Goal: Task Accomplishment & Management: Manage account settings

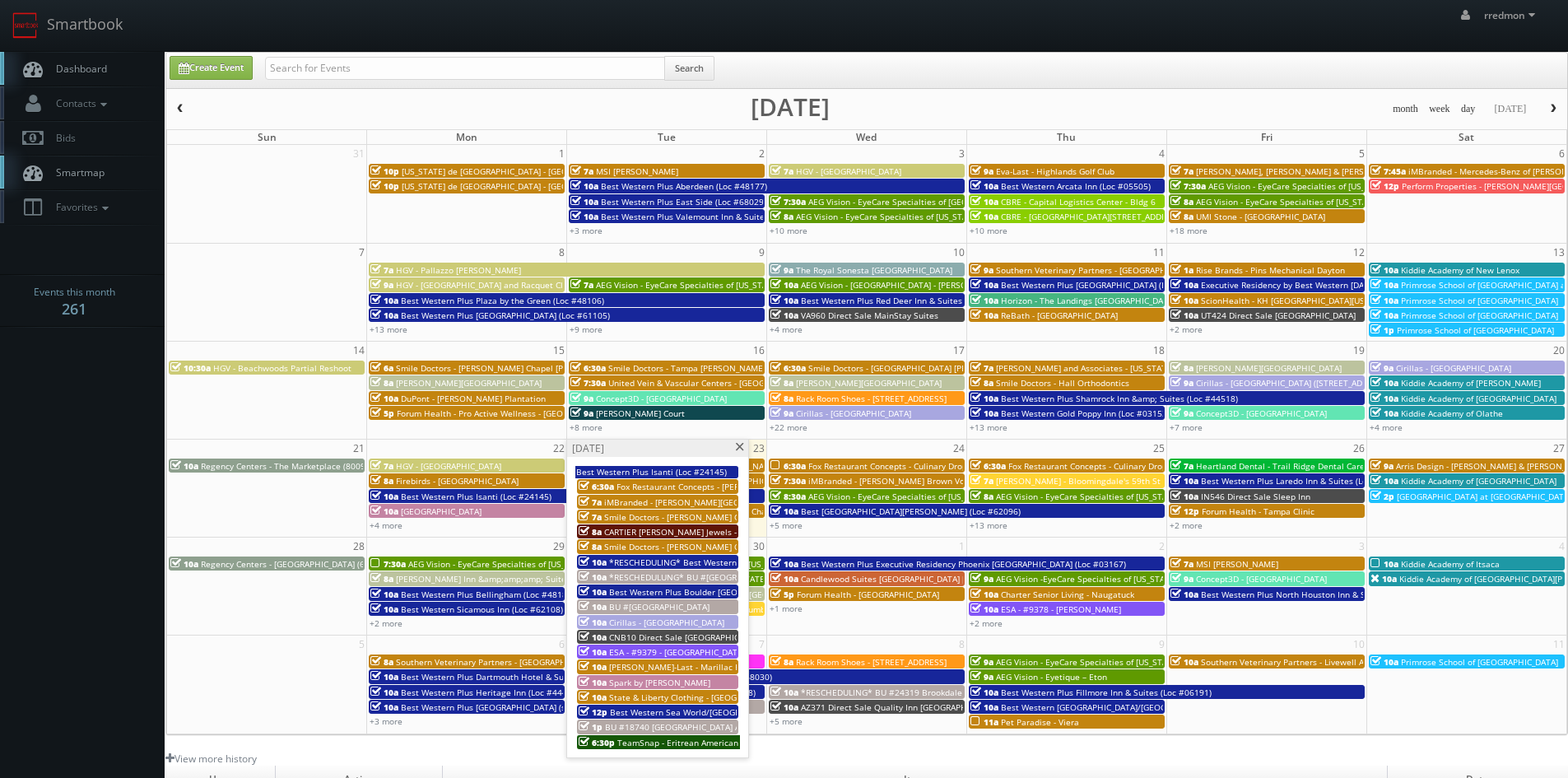
scroll to position [82, 0]
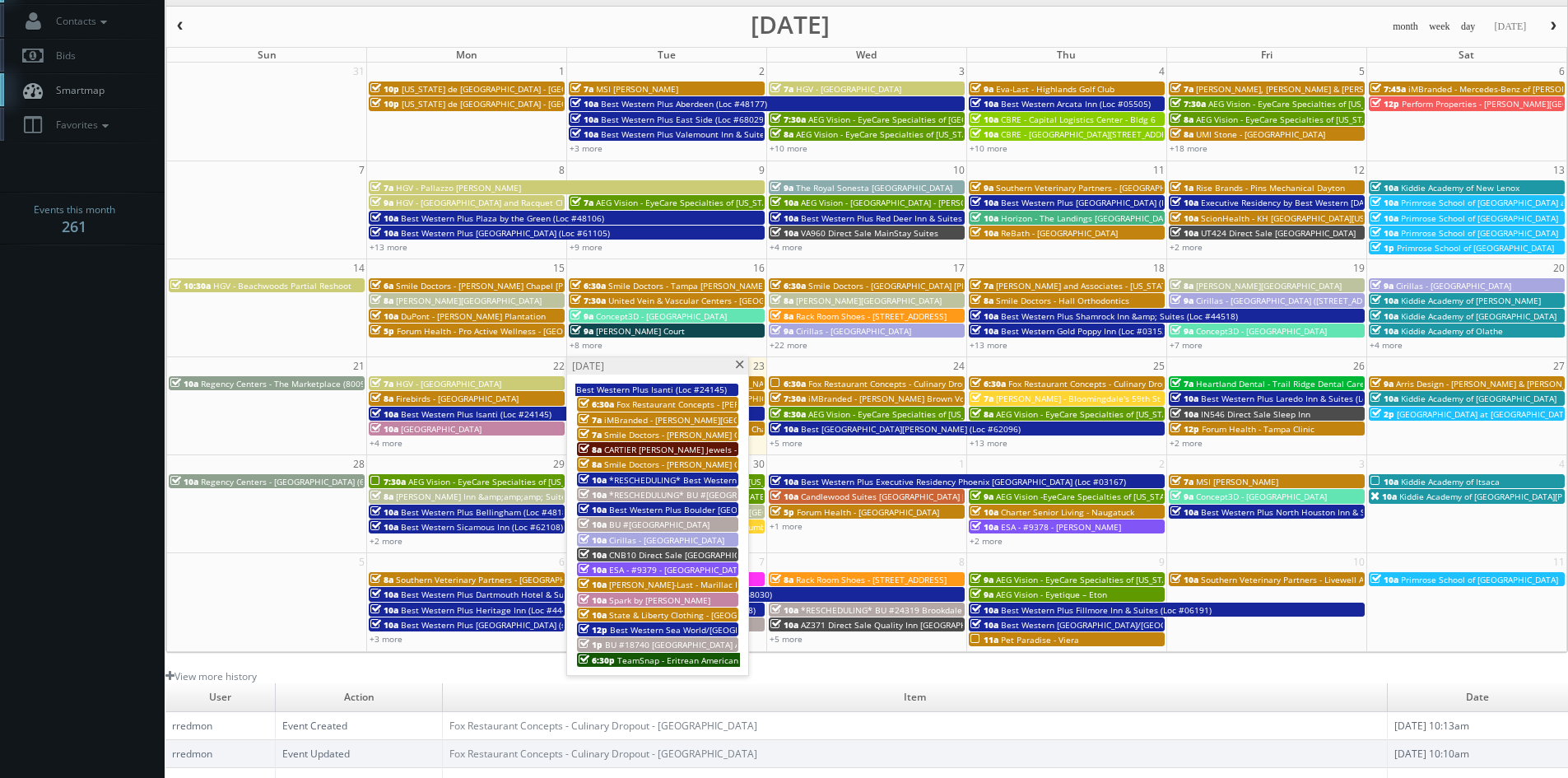
click at [741, 366] on span at bounding box center [740, 365] width 11 height 9
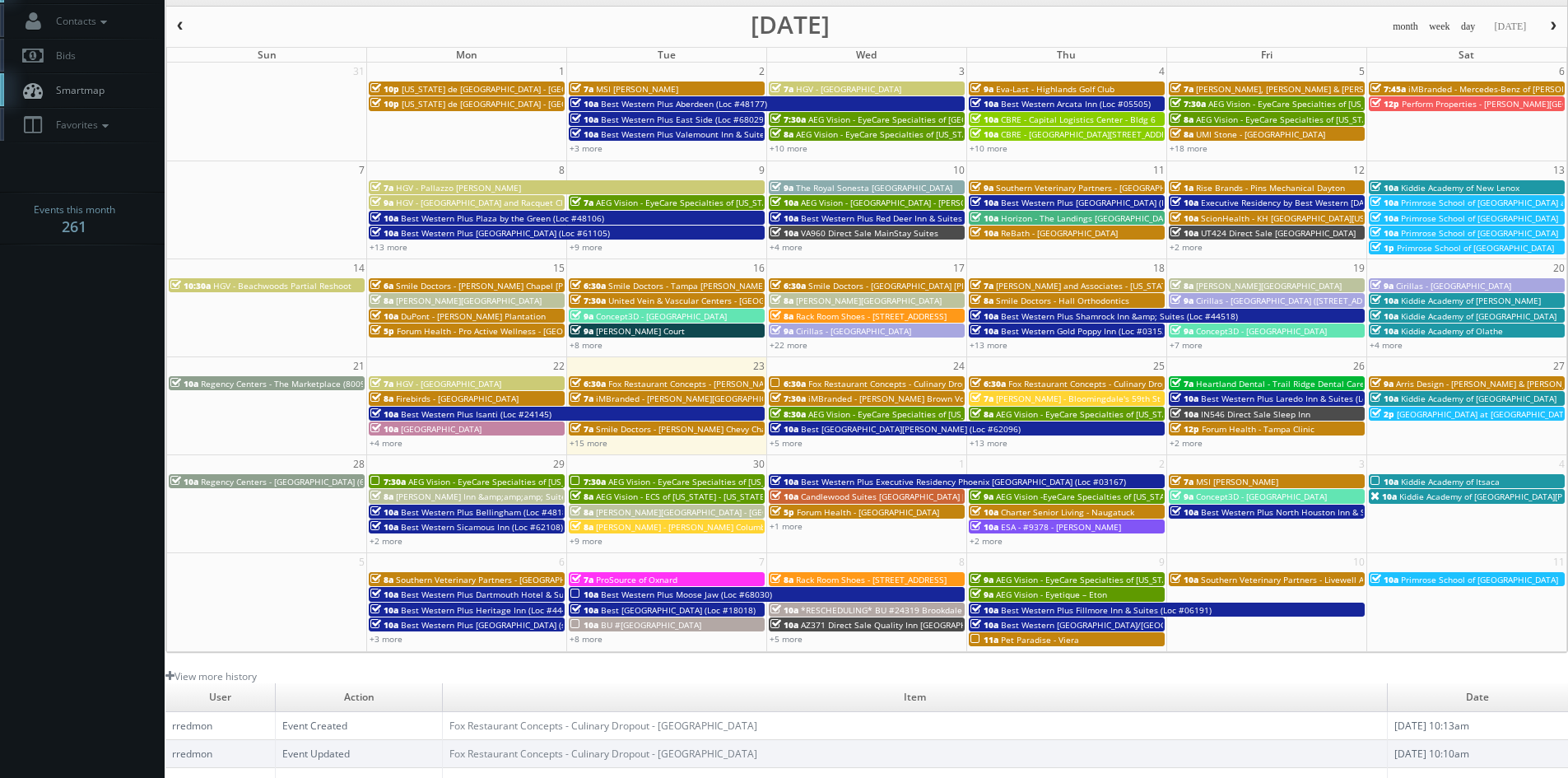
scroll to position [0, 0]
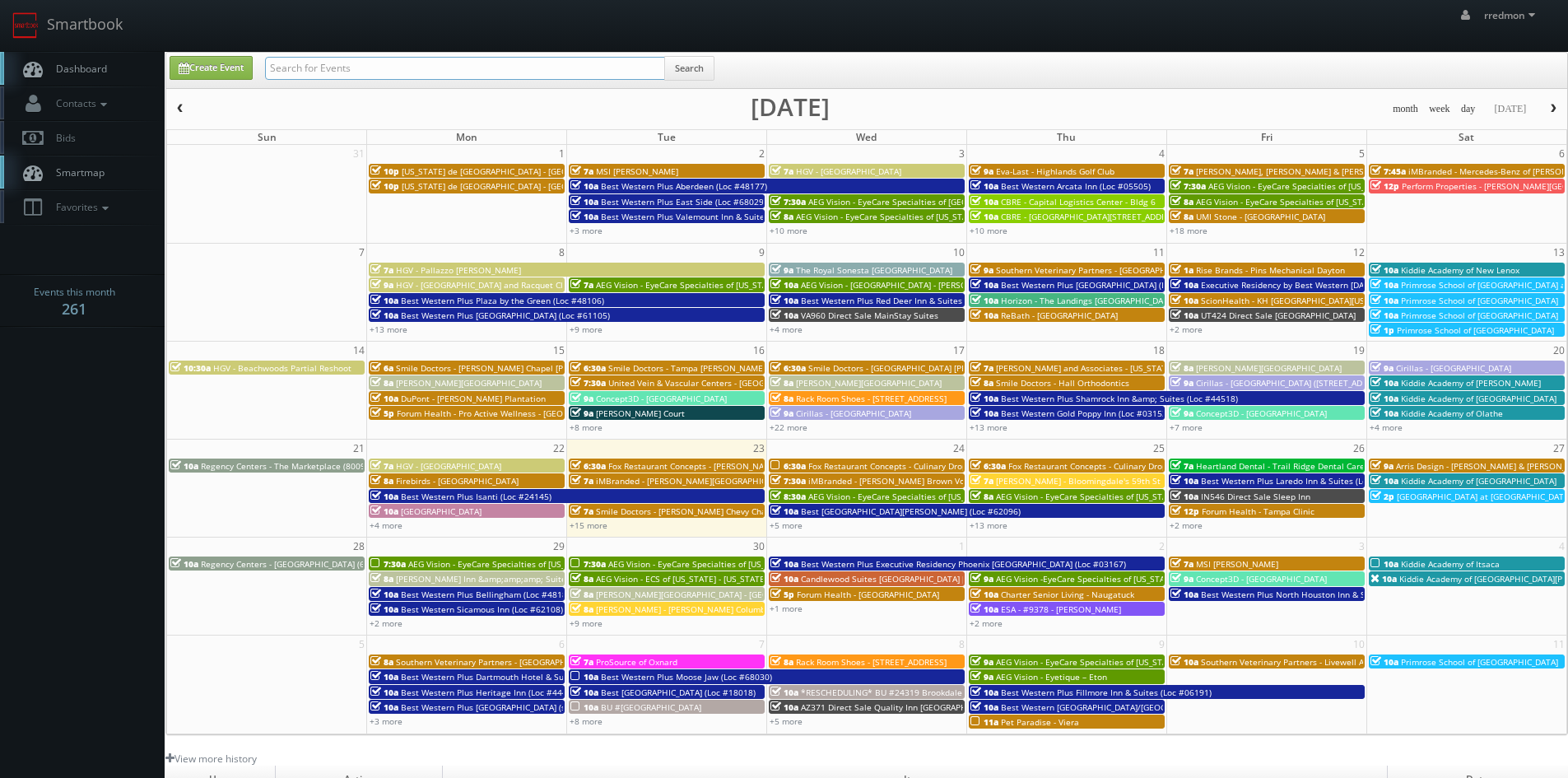
click at [388, 64] on input "text" at bounding box center [464, 68] width 400 height 23
type input "bruce battoe"
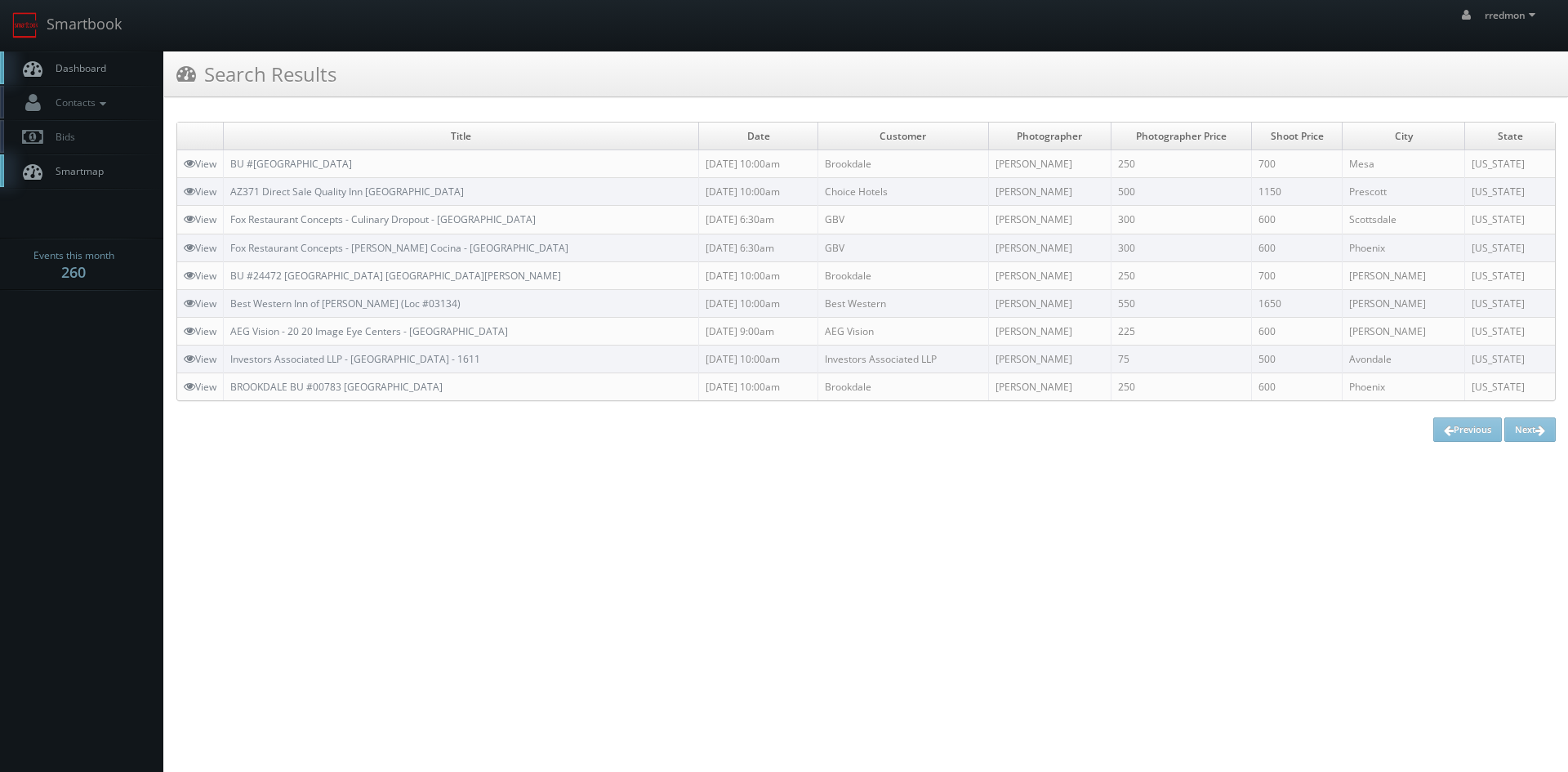
click at [111, 71] on link "Dashboard" at bounding box center [82, 68] width 163 height 34
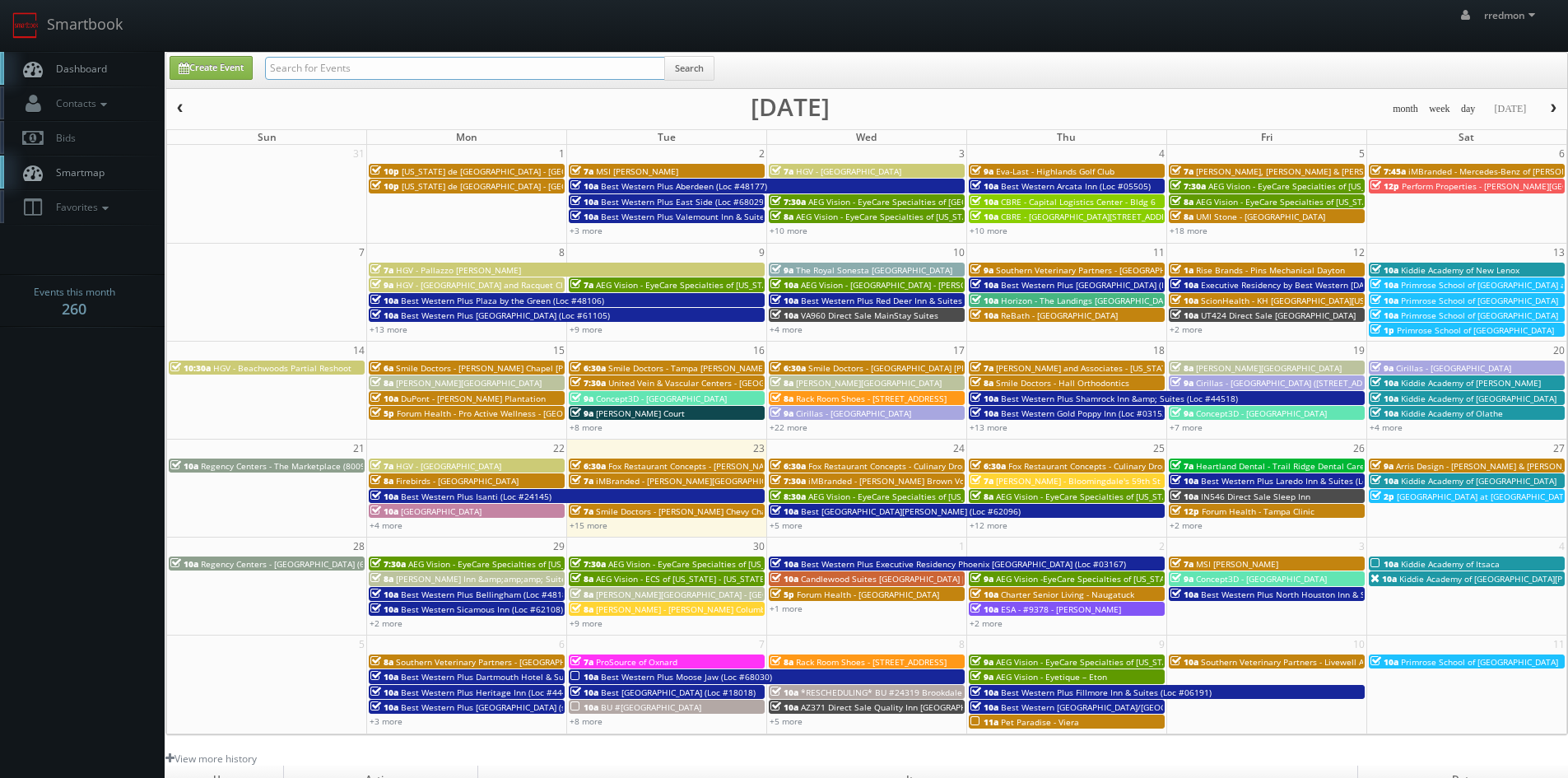
click at [408, 69] on input "text" at bounding box center [464, 68] width 400 height 23
type input "steve wheeler"
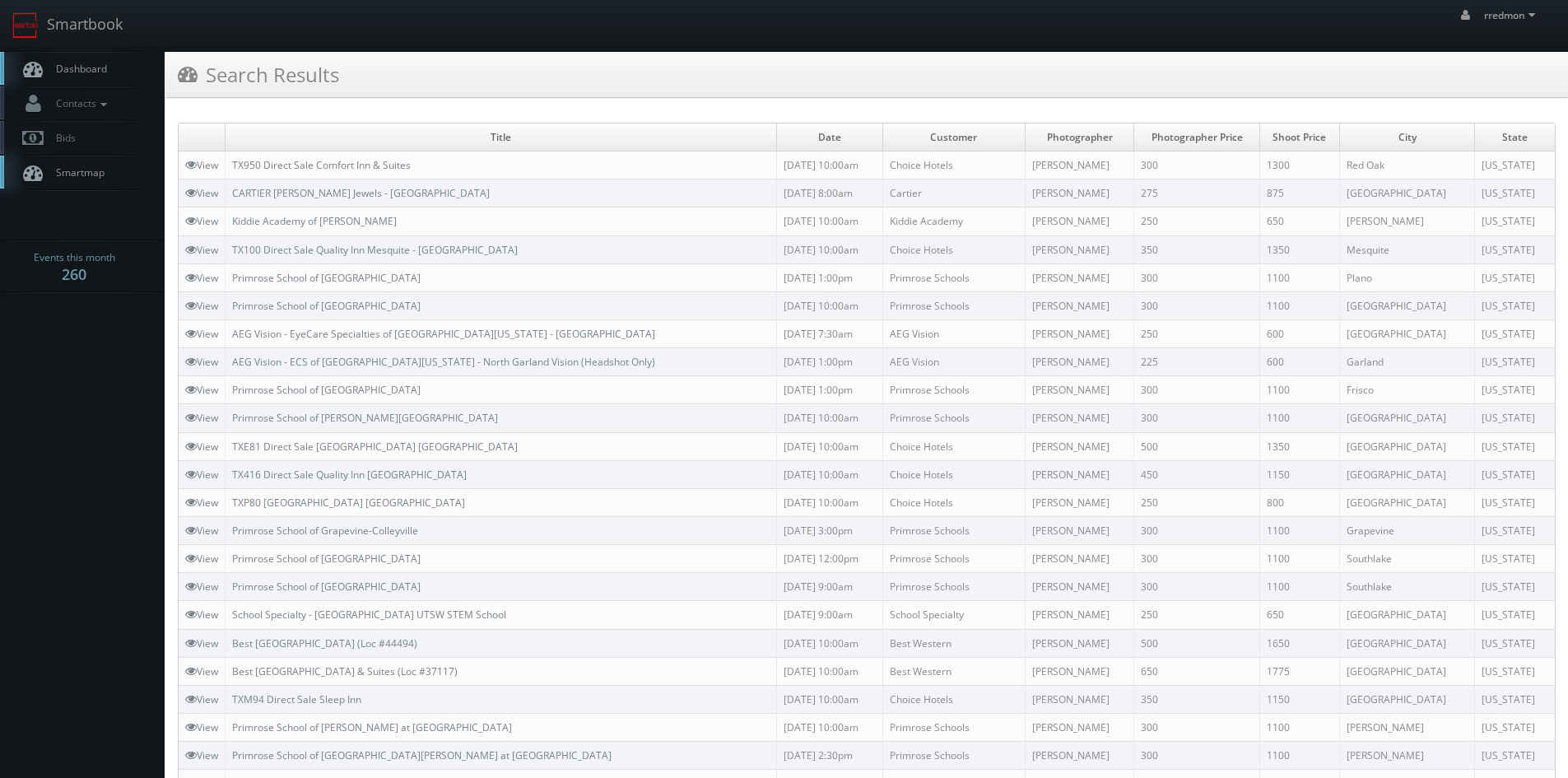
click at [81, 74] on span "Dashboard" at bounding box center [77, 69] width 59 height 14
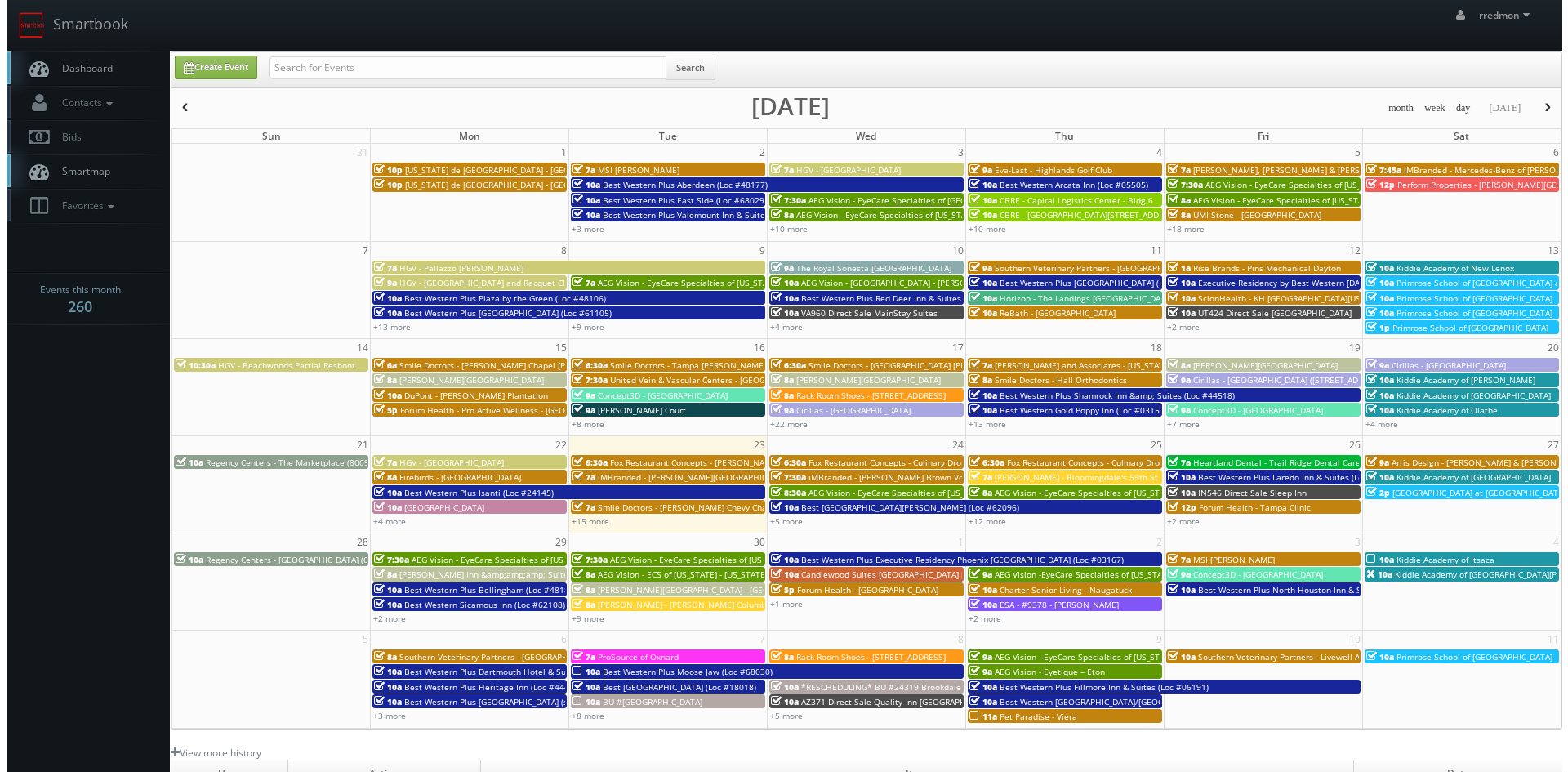
scroll to position [82, 0]
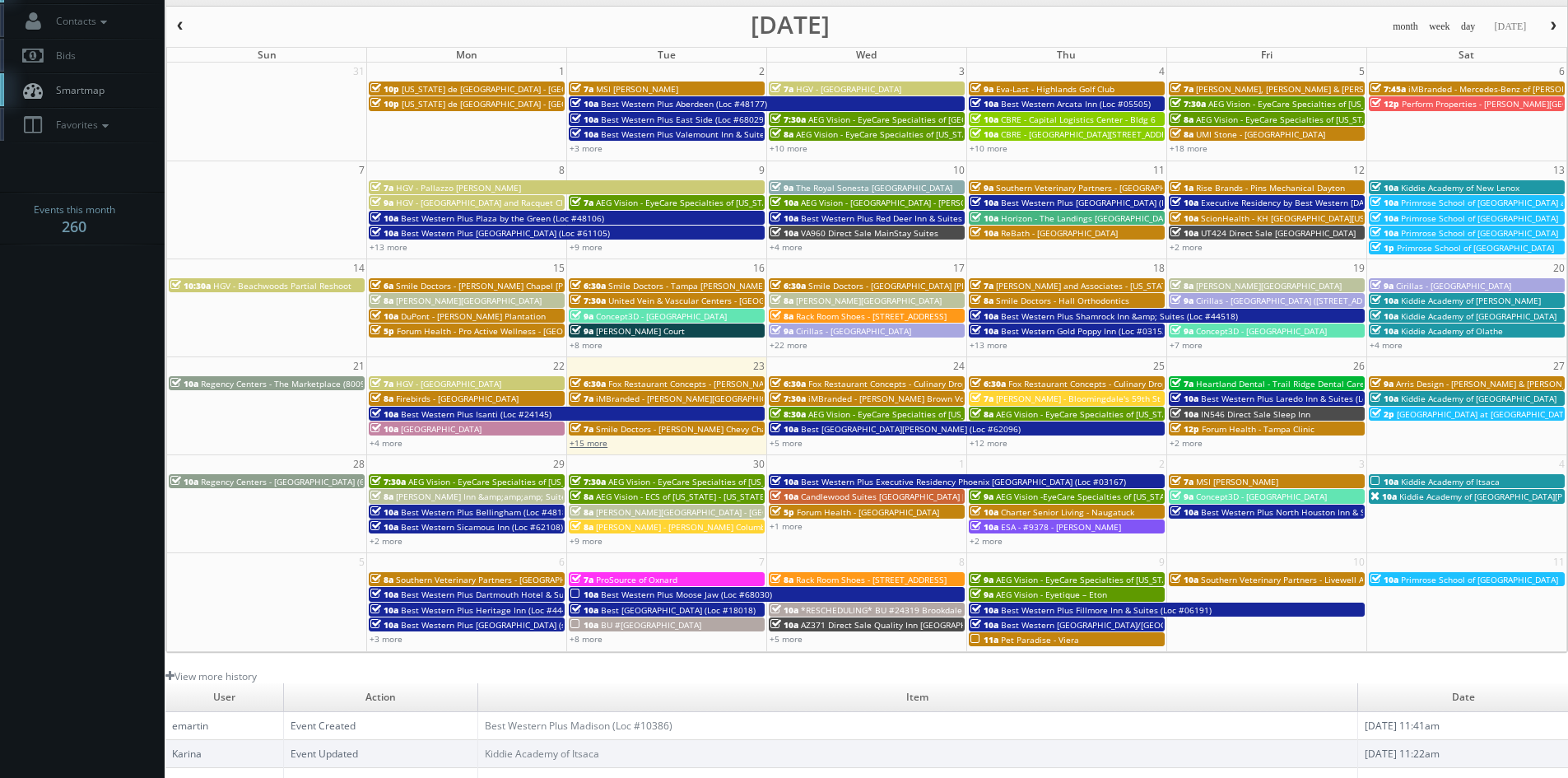
click at [591, 443] on link "+15 more" at bounding box center [589, 442] width 38 height 12
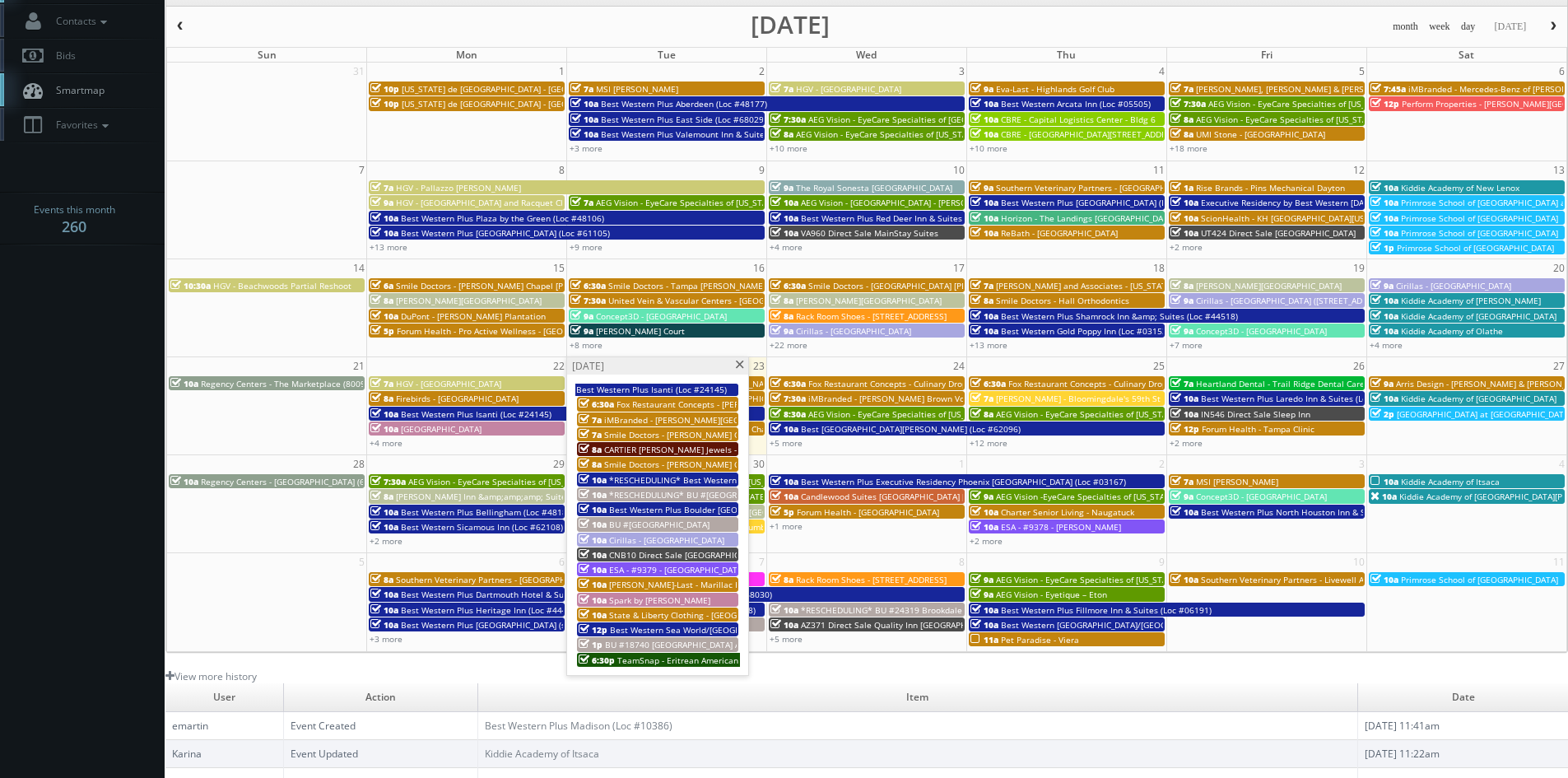
click at [740, 364] on span at bounding box center [740, 365] width 11 height 9
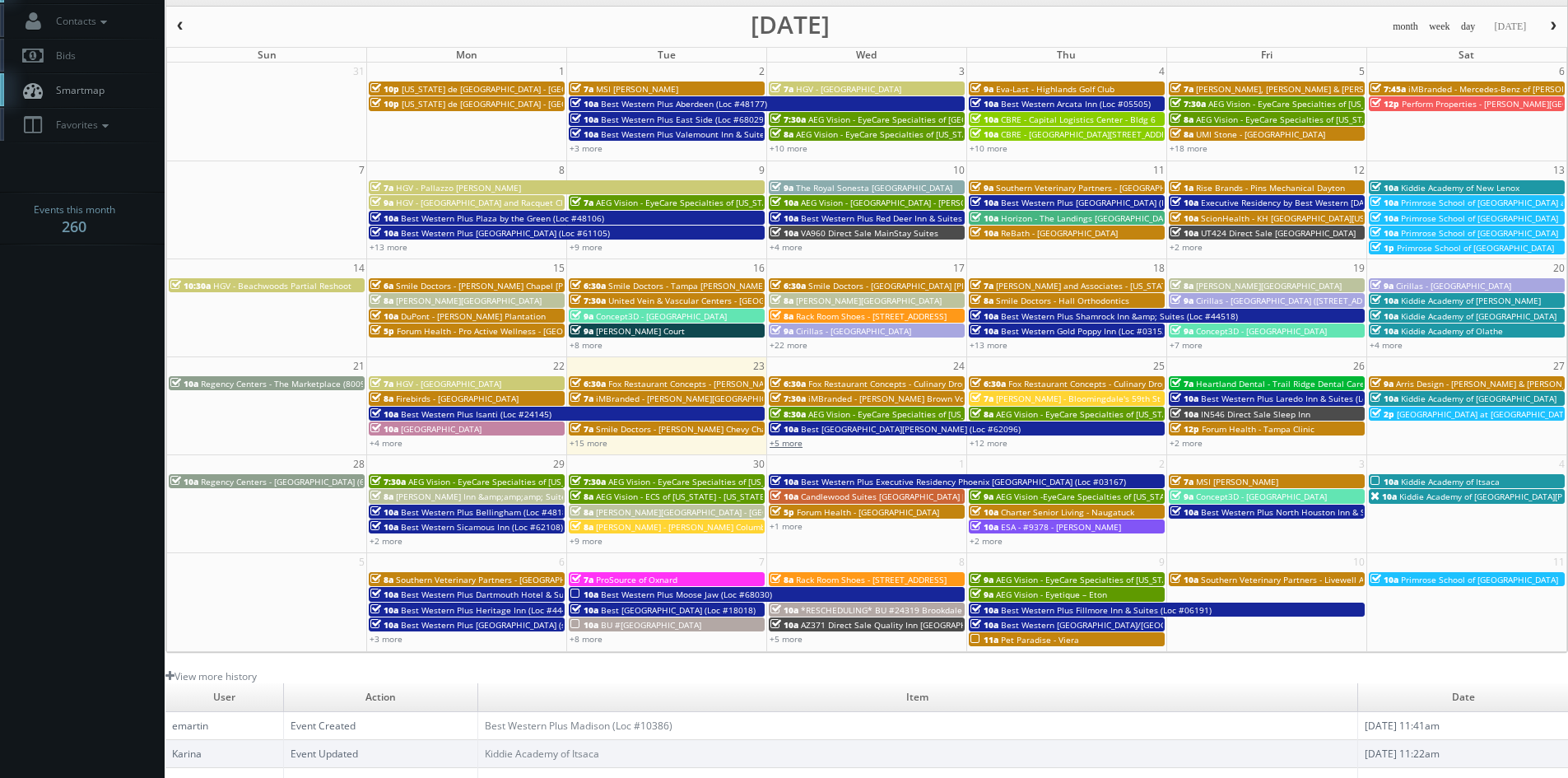
click at [792, 442] on link "+5 more" at bounding box center [786, 442] width 33 height 12
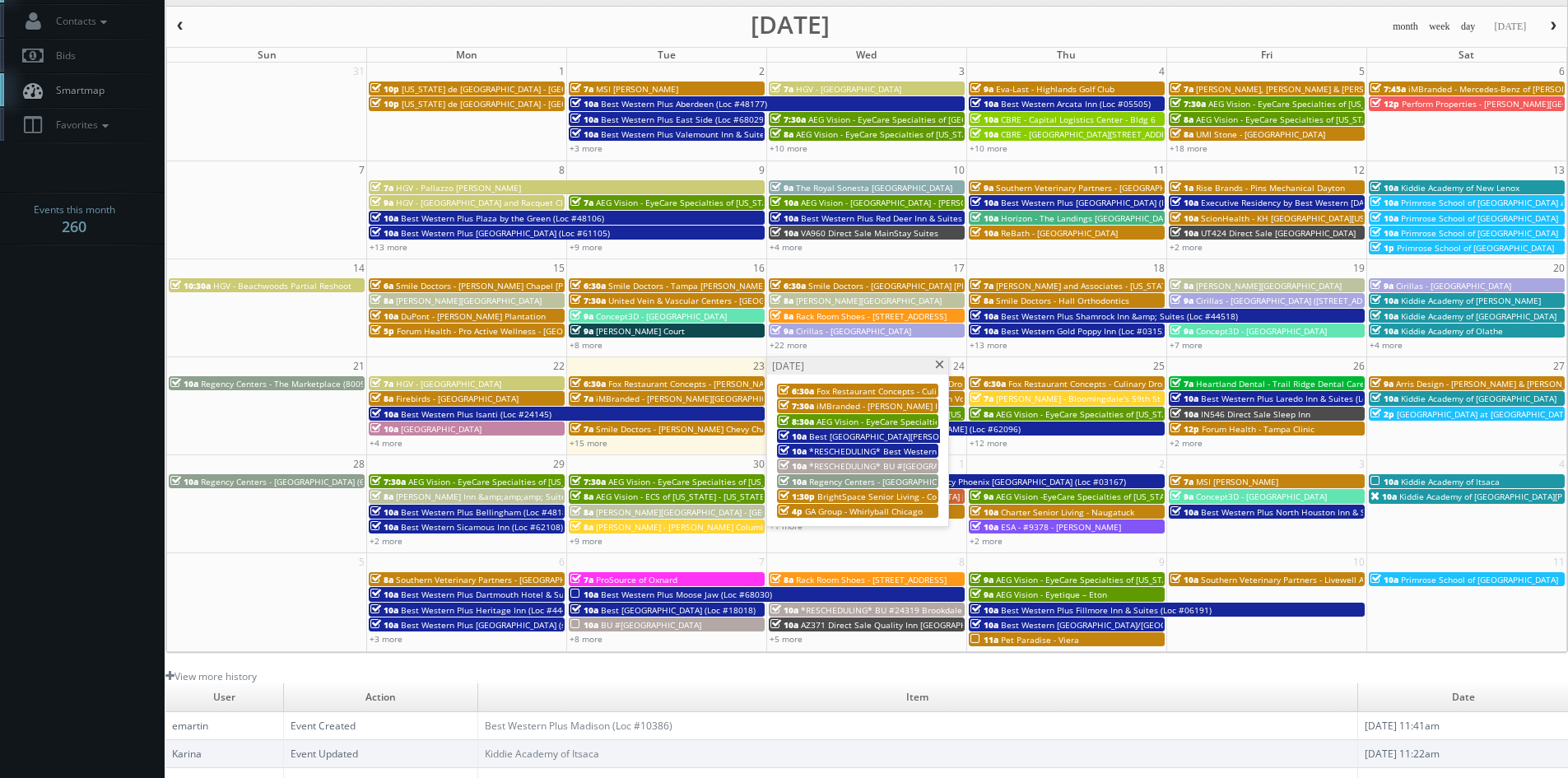
click at [940, 364] on span at bounding box center [940, 365] width 11 height 9
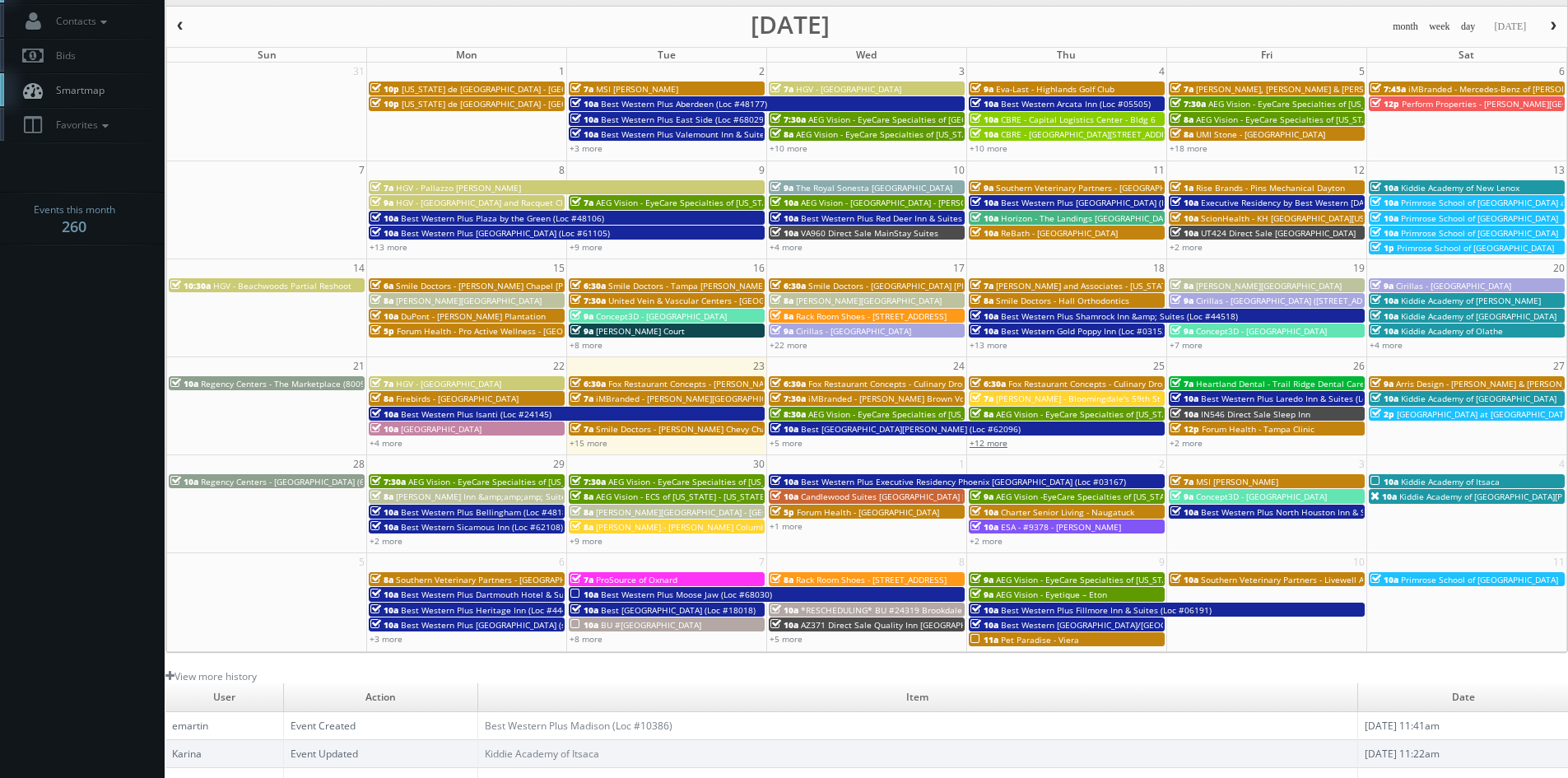
click at [993, 442] on link "+12 more" at bounding box center [989, 442] width 38 height 12
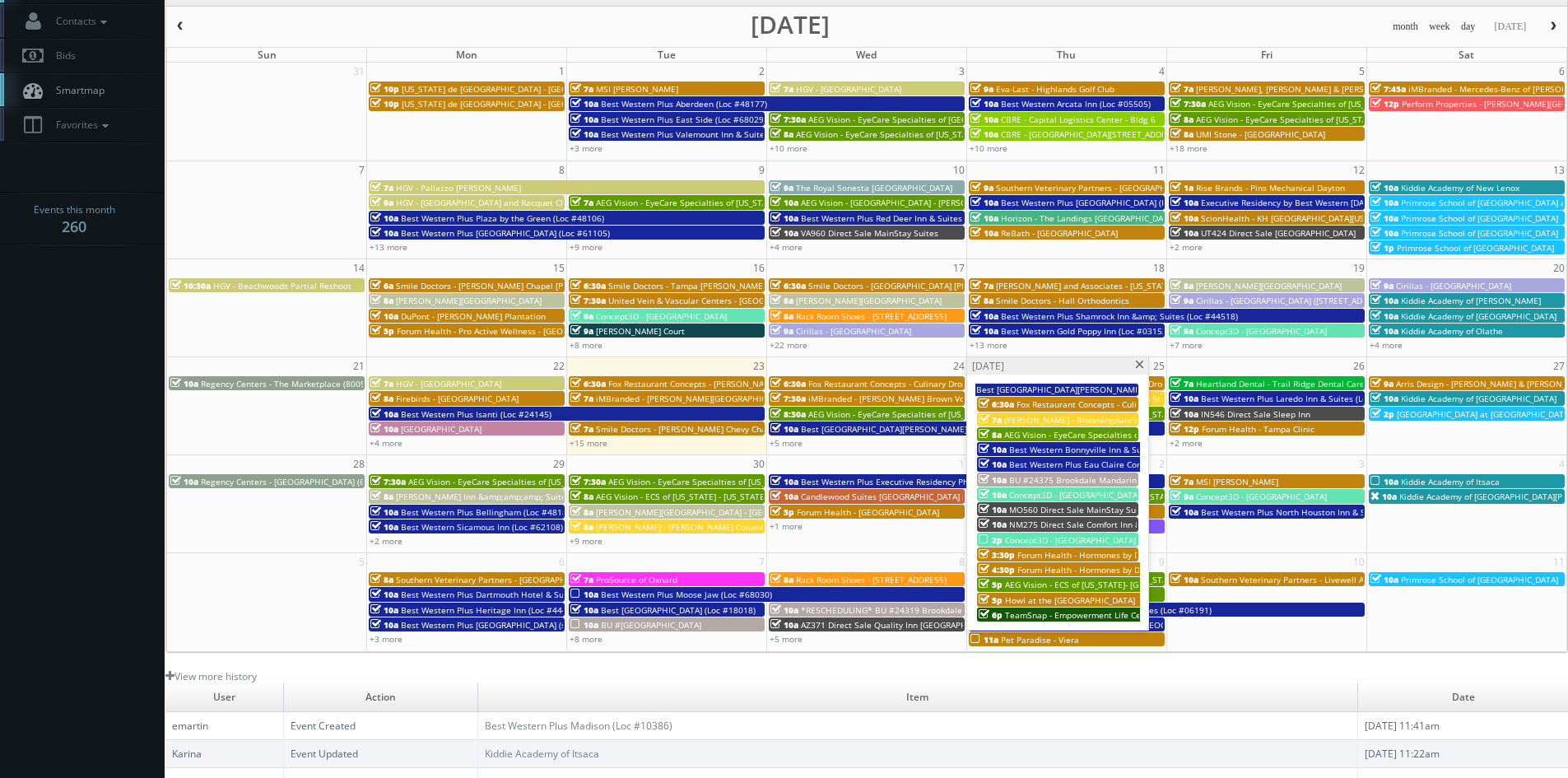
click at [1089, 540] on span "Concept3D - [GEOGRAPHIC_DATA]" at bounding box center [1070, 540] width 131 height 12
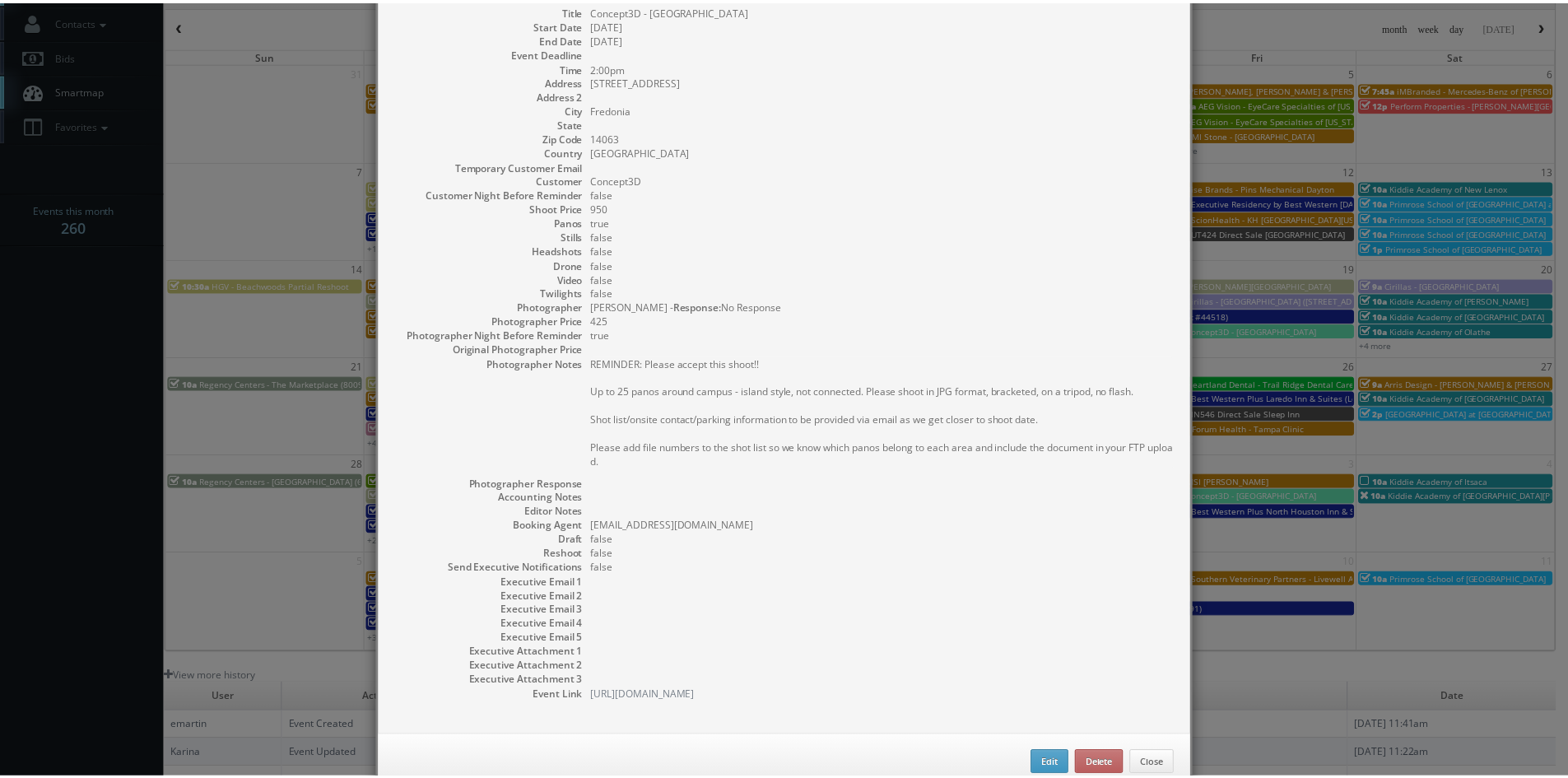
scroll to position [124, 0]
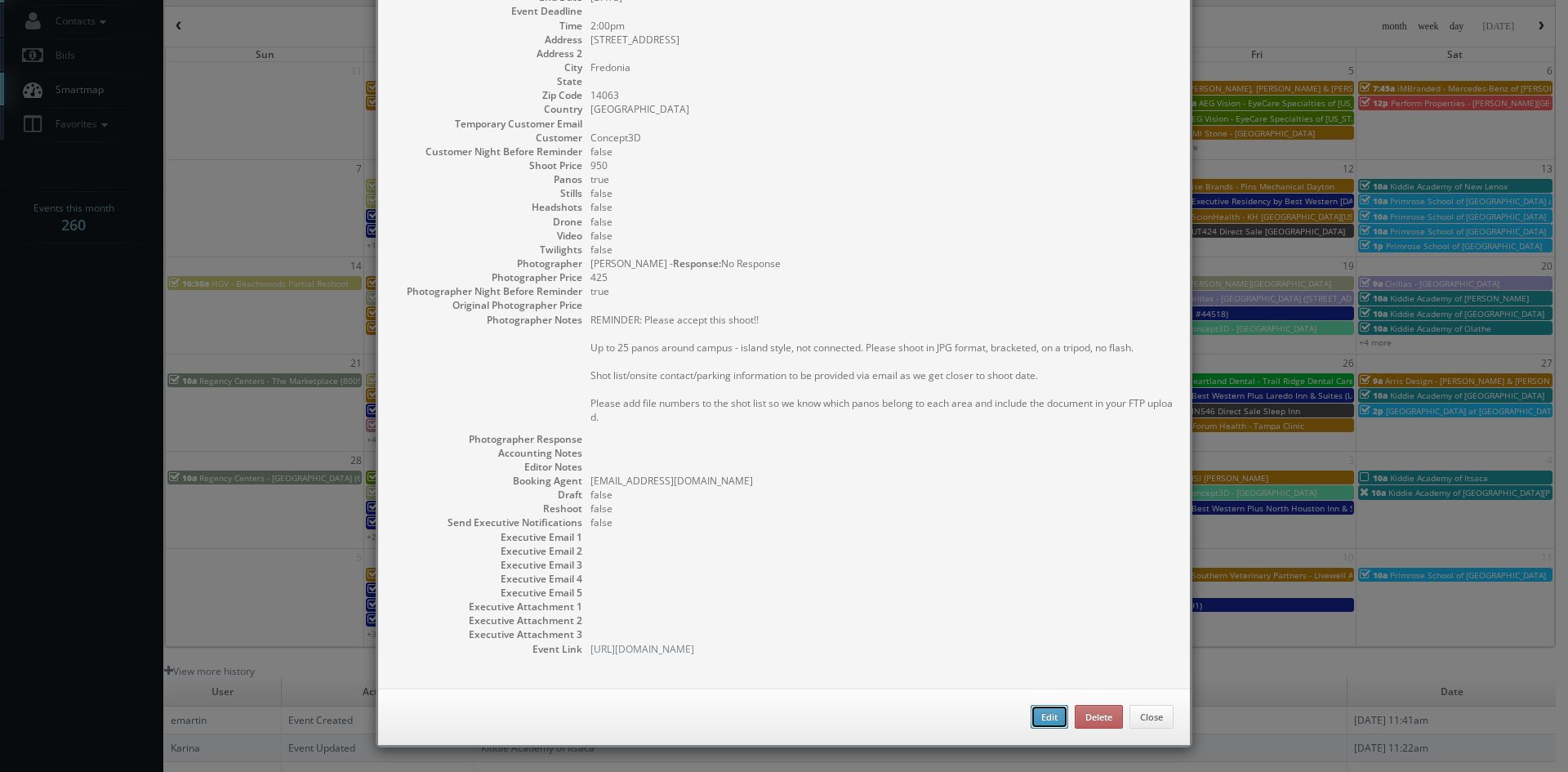
click at [1033, 721] on button "Edit" at bounding box center [1049, 718] width 37 height 25
type input "Concept3D - [GEOGRAPHIC_DATA]"
type input "280 Central Ave."
type input "Fredonia"
type input "14063"
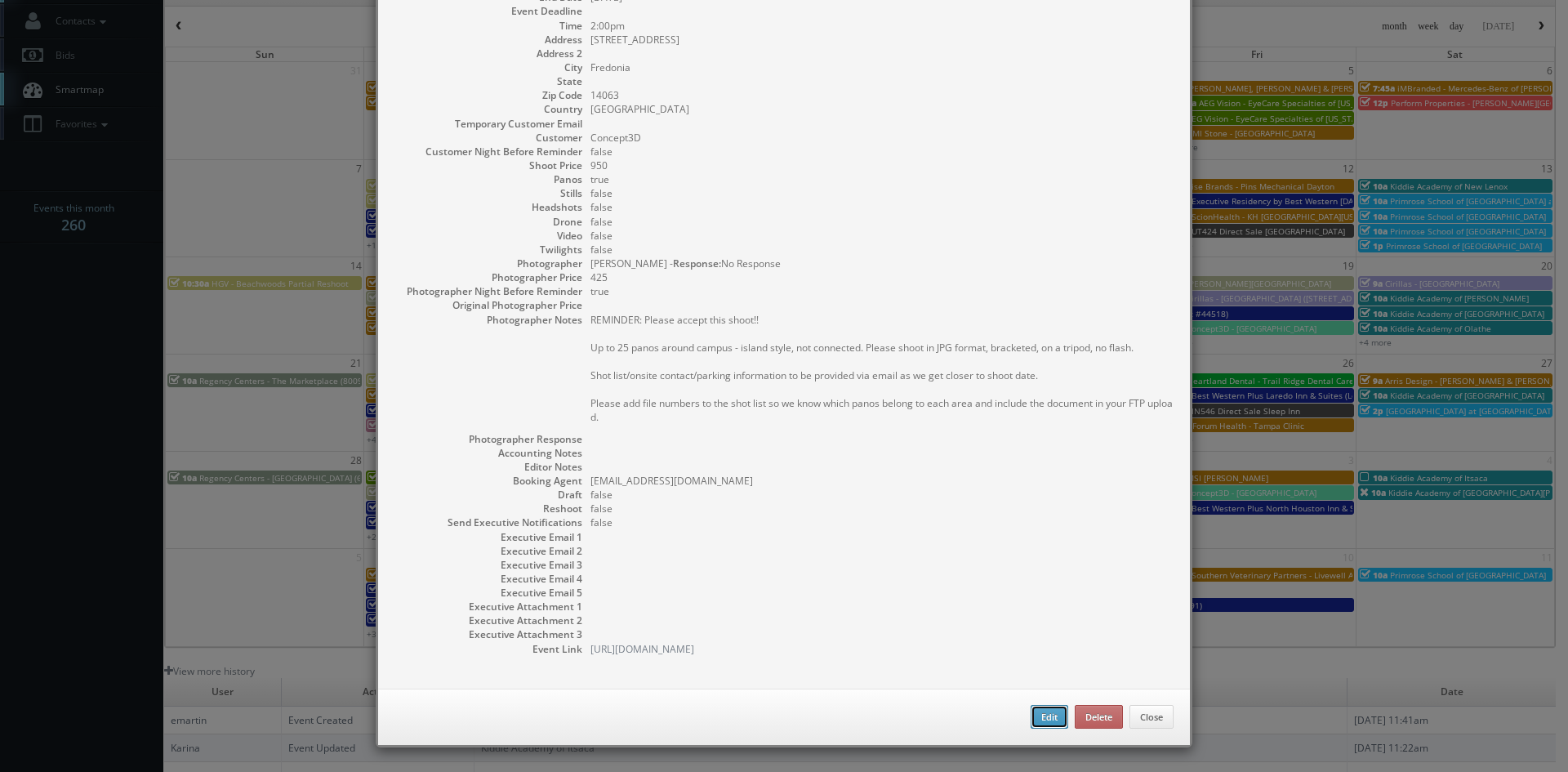
type input "950"
checkbox input "true"
type input "[DATE]"
type input "2:00pm"
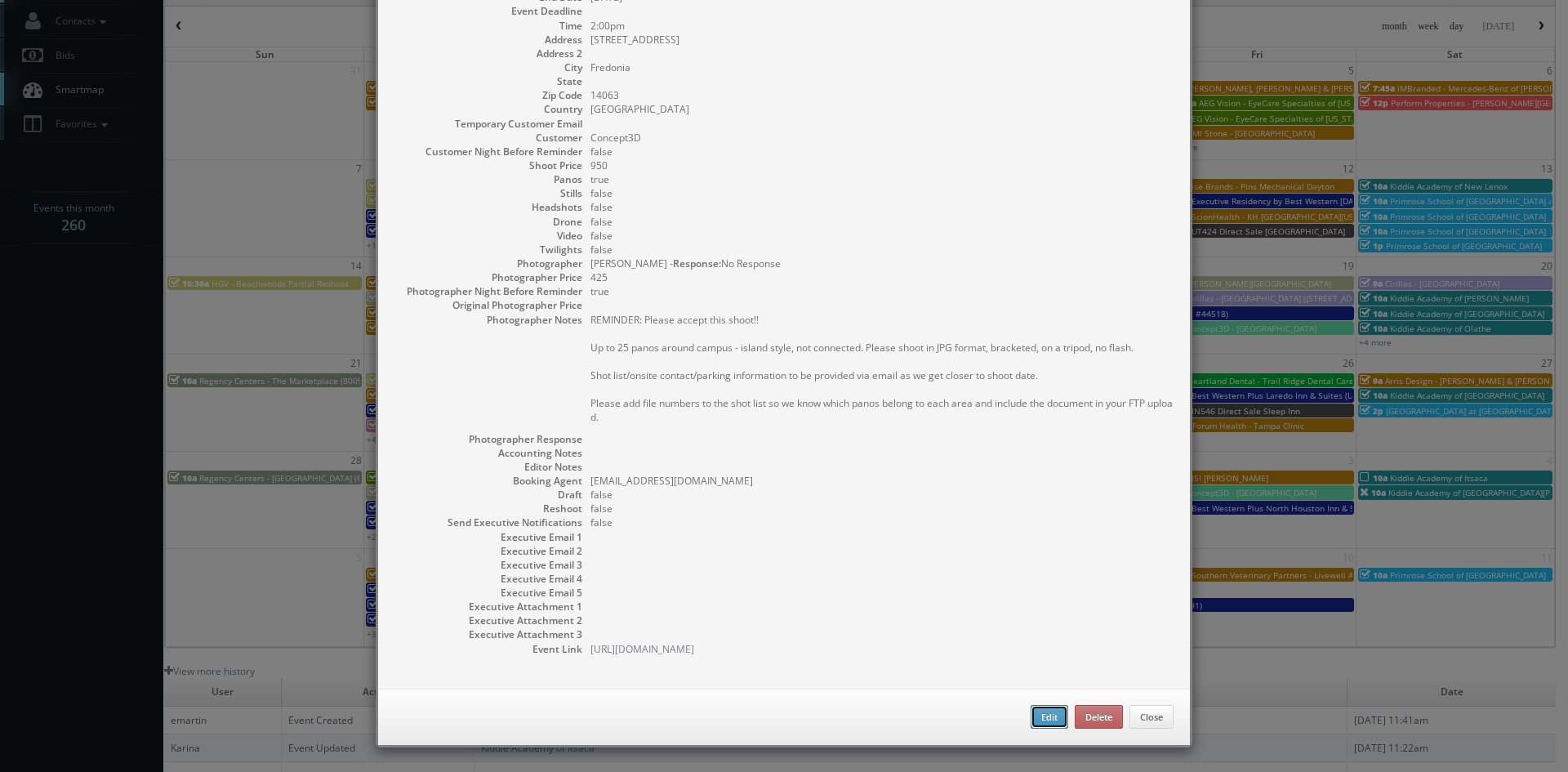
checkbox input "true"
type textarea "REMINDER: Please accept this shoot!! Up to 25 panos around campus - island styl…"
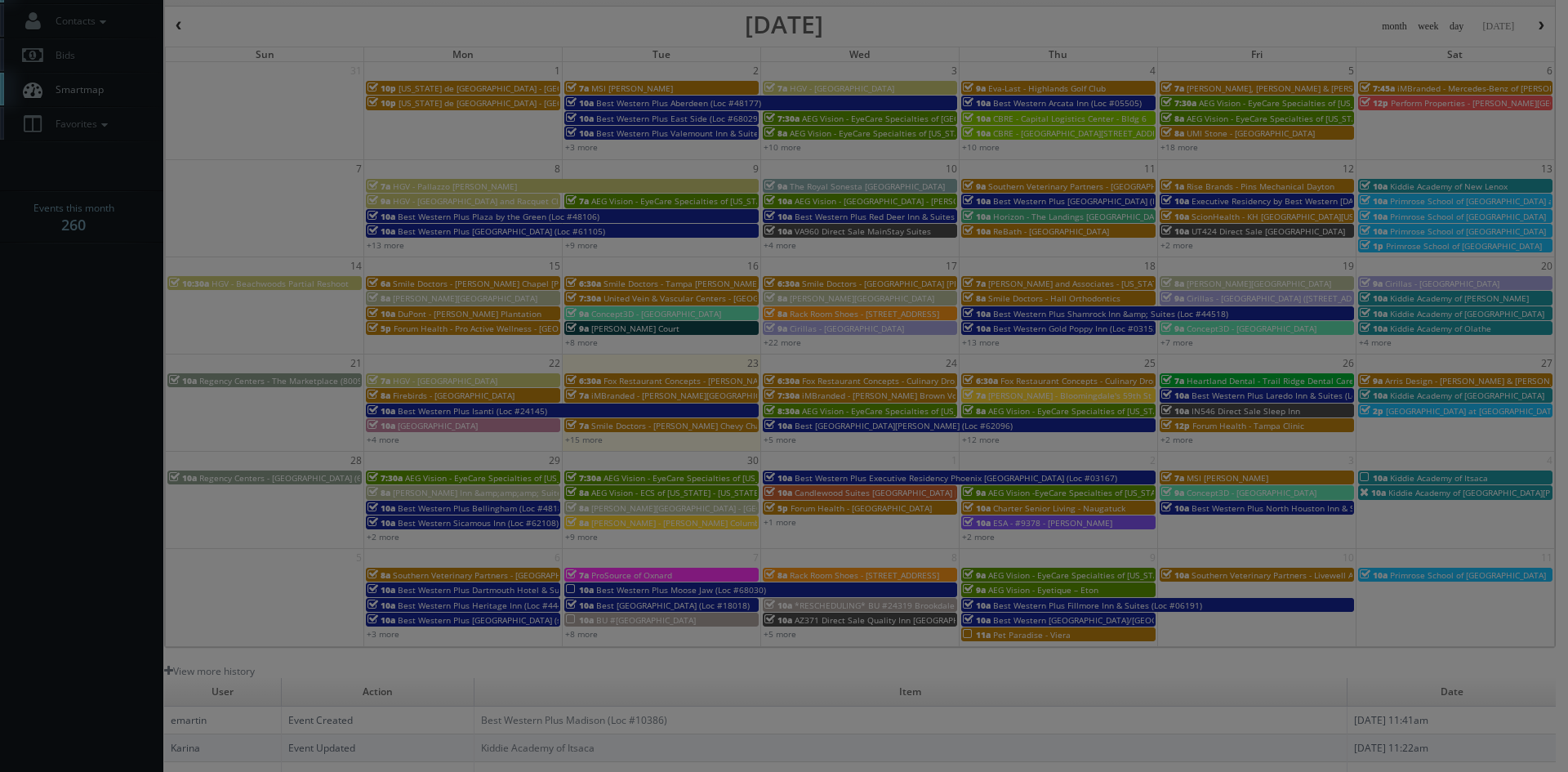
type input "950"
type input "425"
select select "clientsuccess@concept3d.com"
select select "info@johnangelophoto.com"
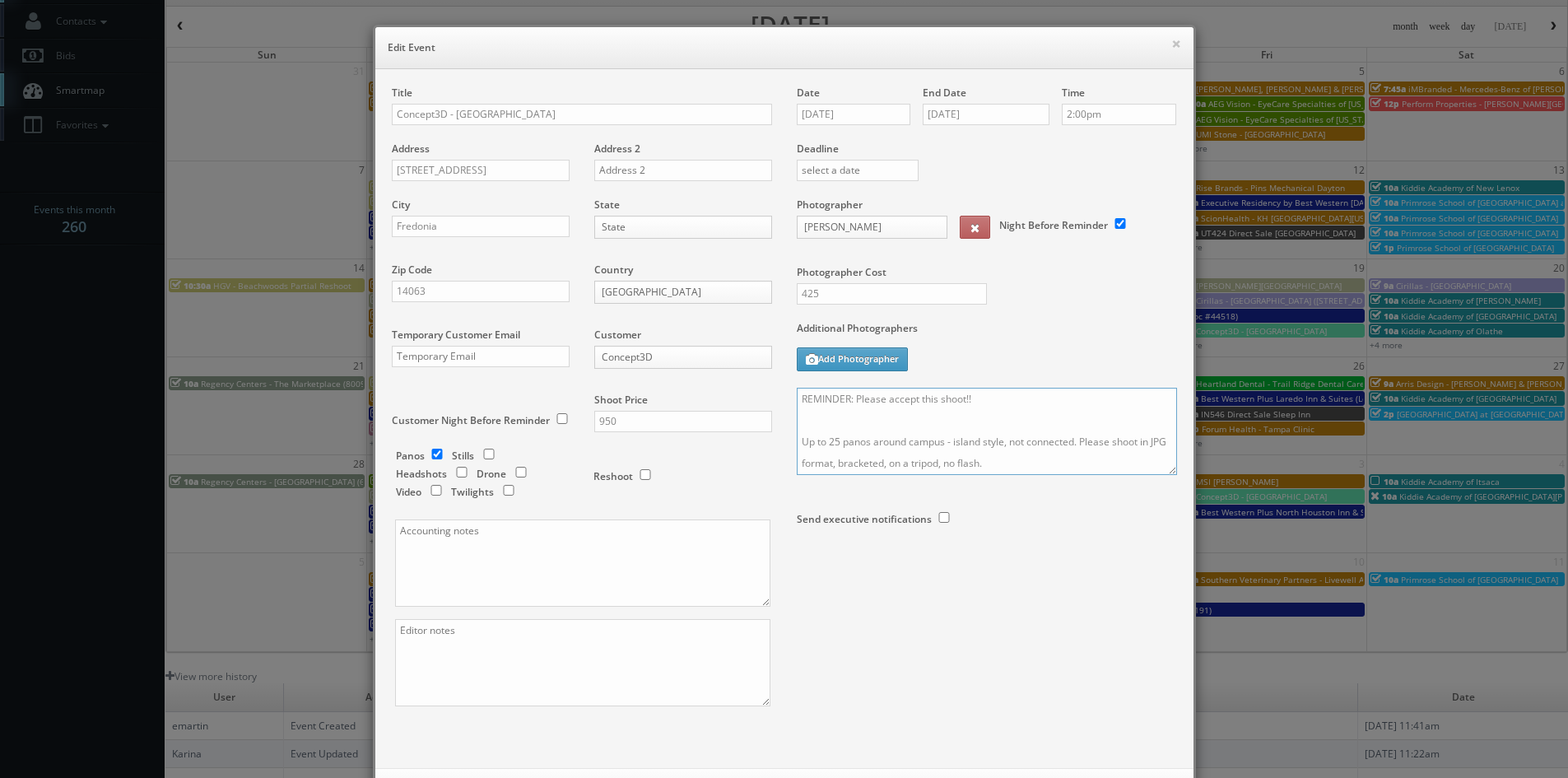
click at [980, 400] on textarea "REMINDER: Please accept this shoot!! Up to 25 panos around campus - island styl…" at bounding box center [986, 432] width 380 height 88
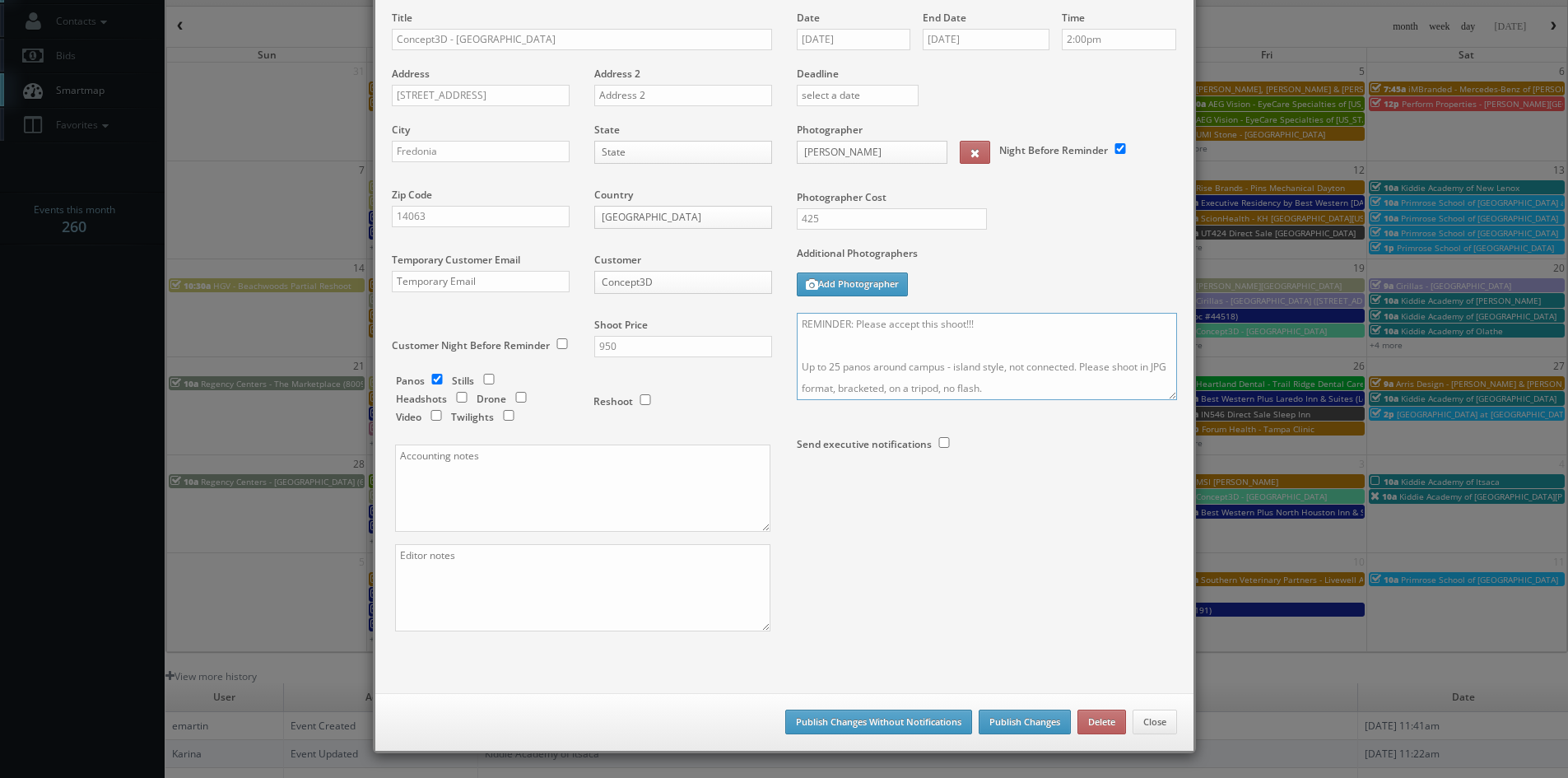
type textarea "REMINDER: Please accept this shoot!!! Up to 25 panos around campus - island sty…"
click at [1029, 716] on button "Publish Changes" at bounding box center [1025, 722] width 92 height 25
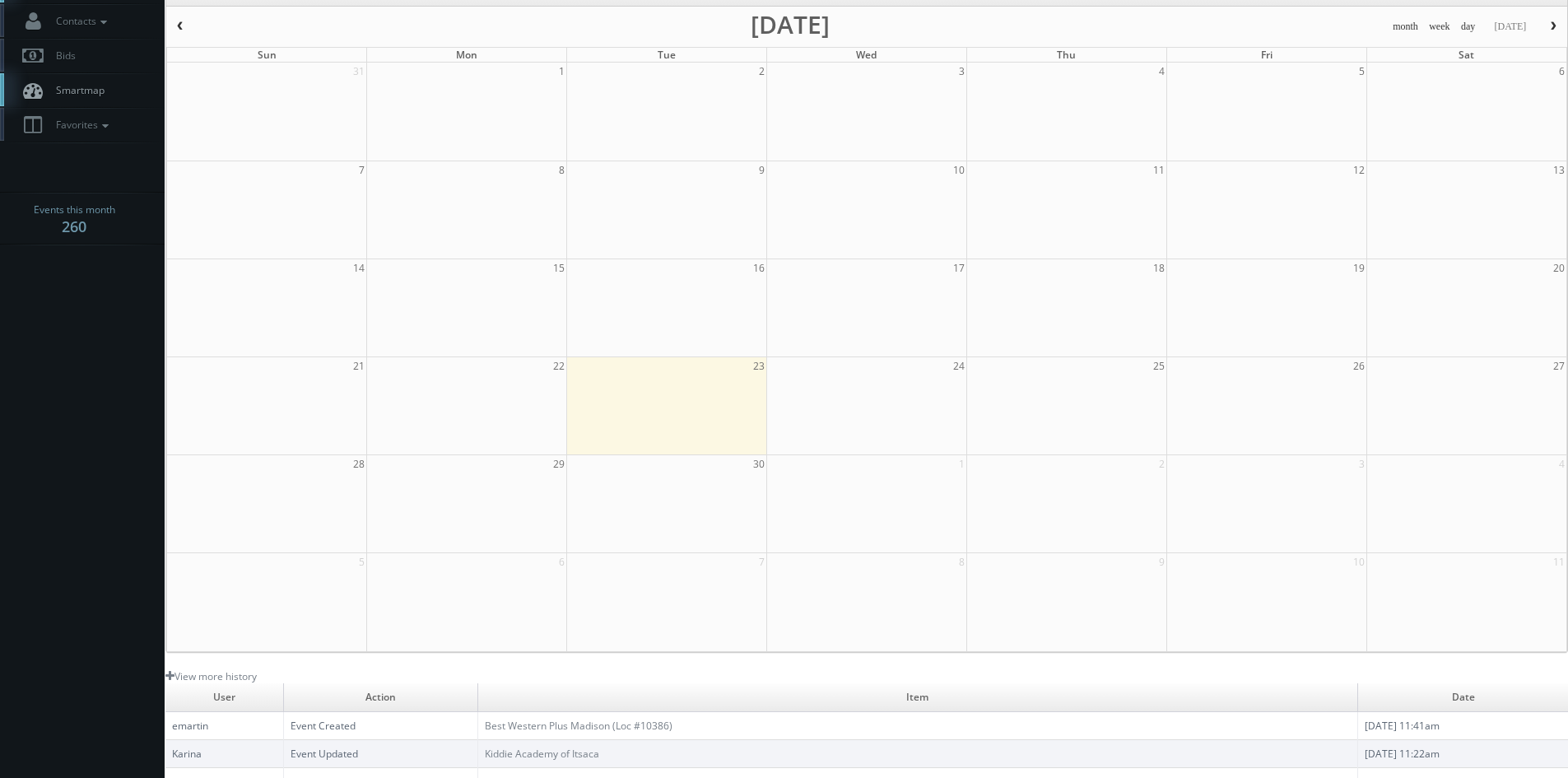
scroll to position [0, 0]
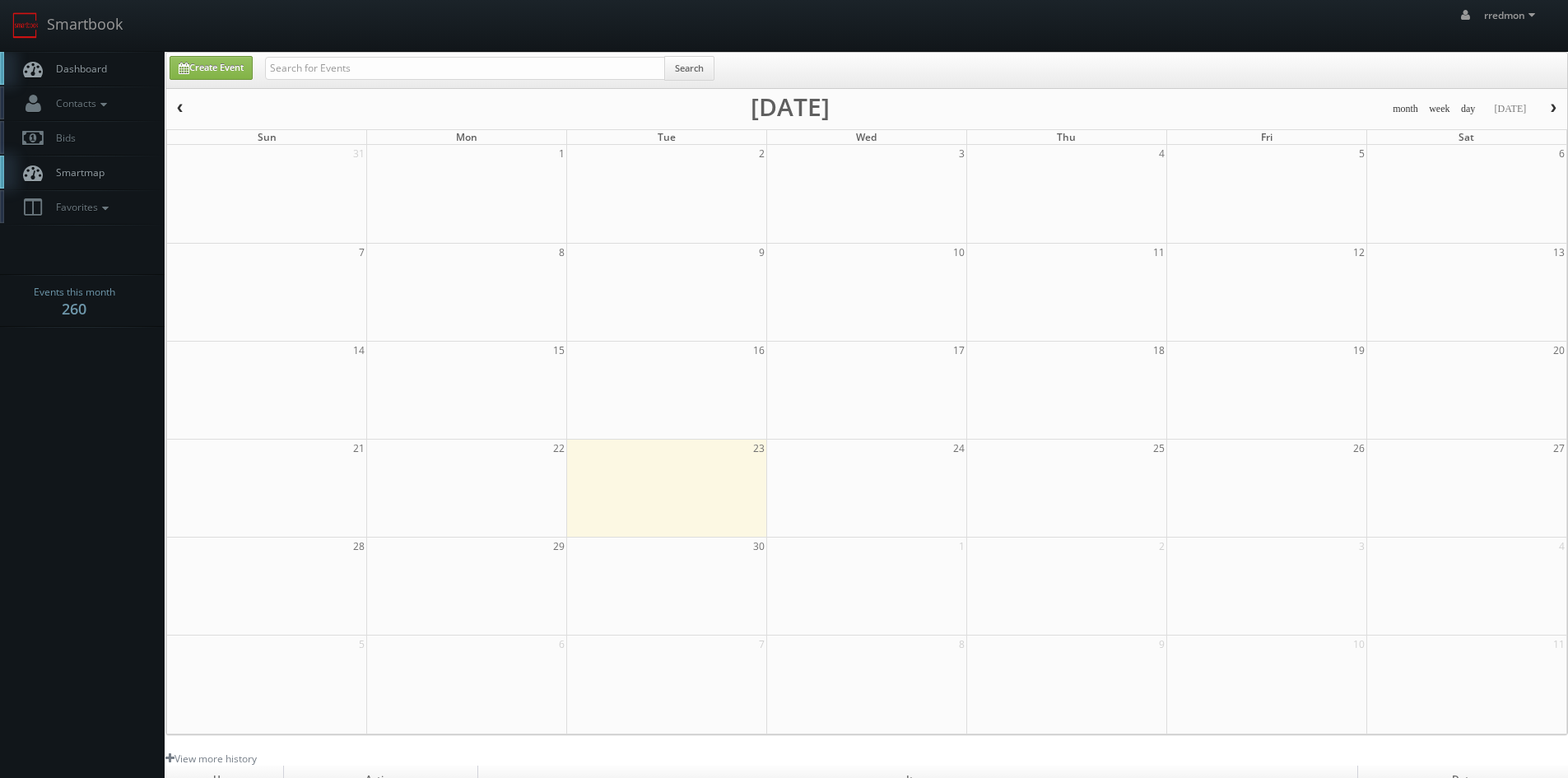
click at [115, 76] on link "Dashboard" at bounding box center [82, 69] width 165 height 34
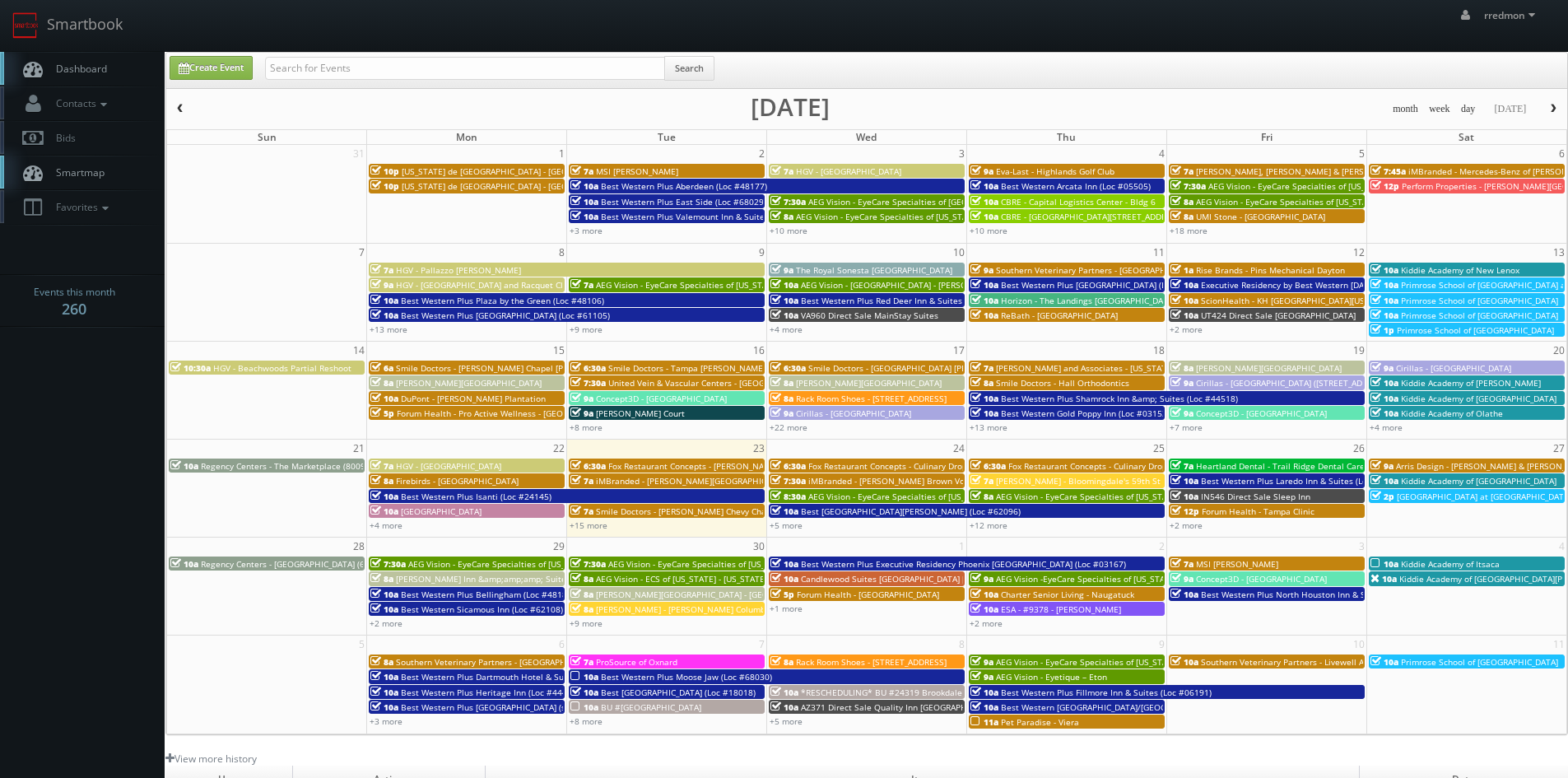
scroll to position [82, 0]
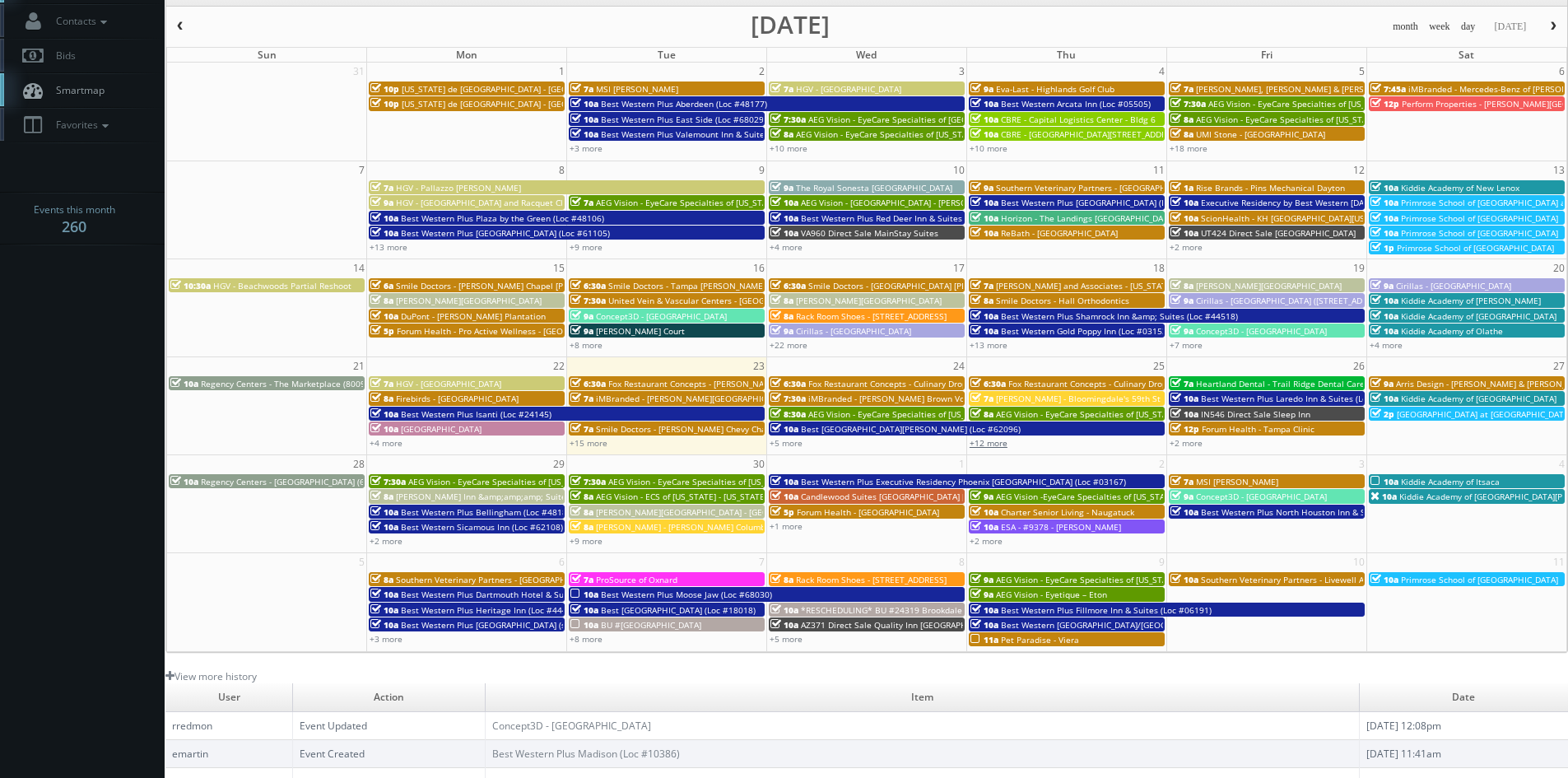
click at [998, 442] on link "+12 more" at bounding box center [989, 442] width 38 height 12
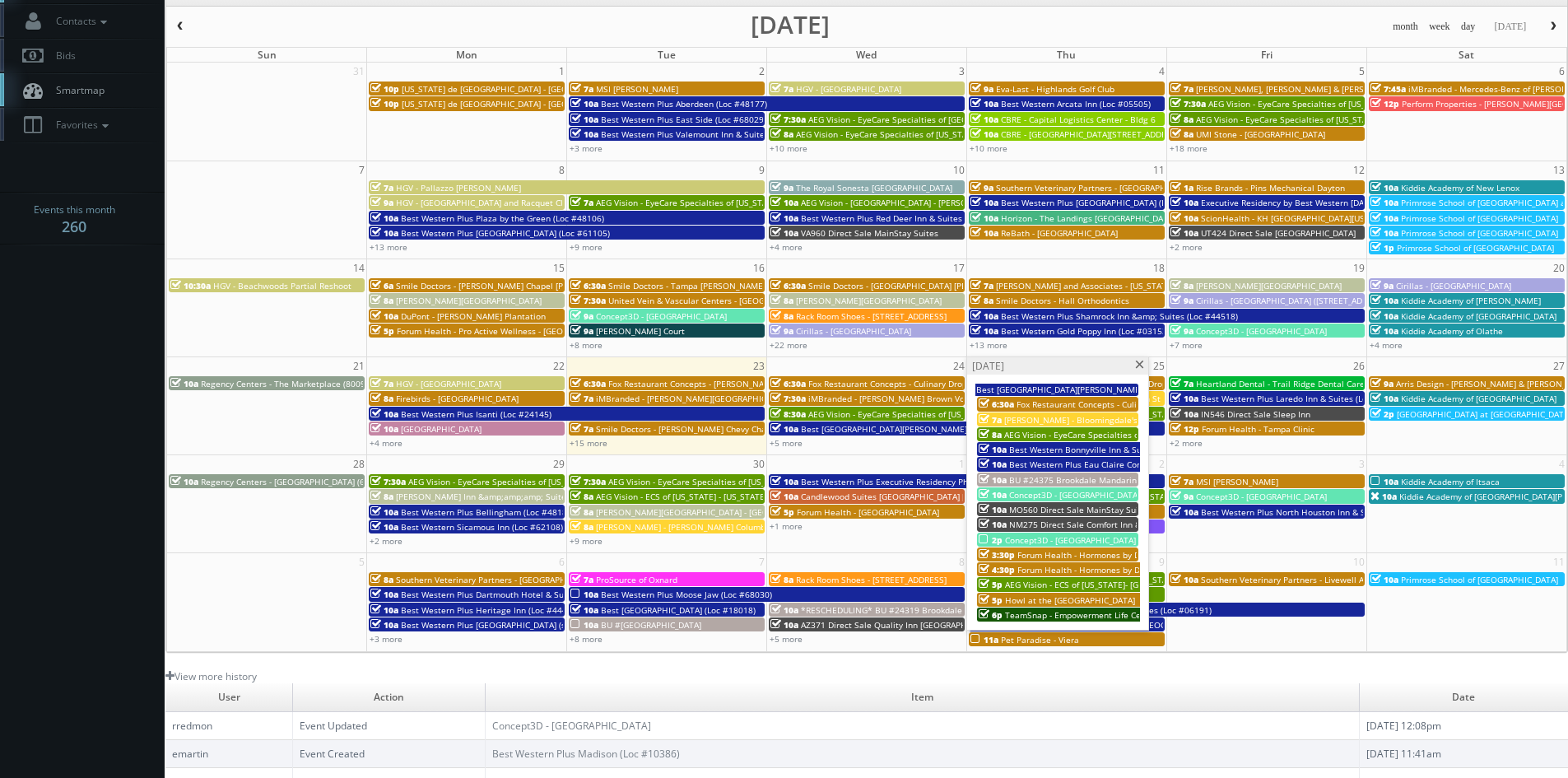
click at [1143, 363] on span at bounding box center [1140, 365] width 11 height 9
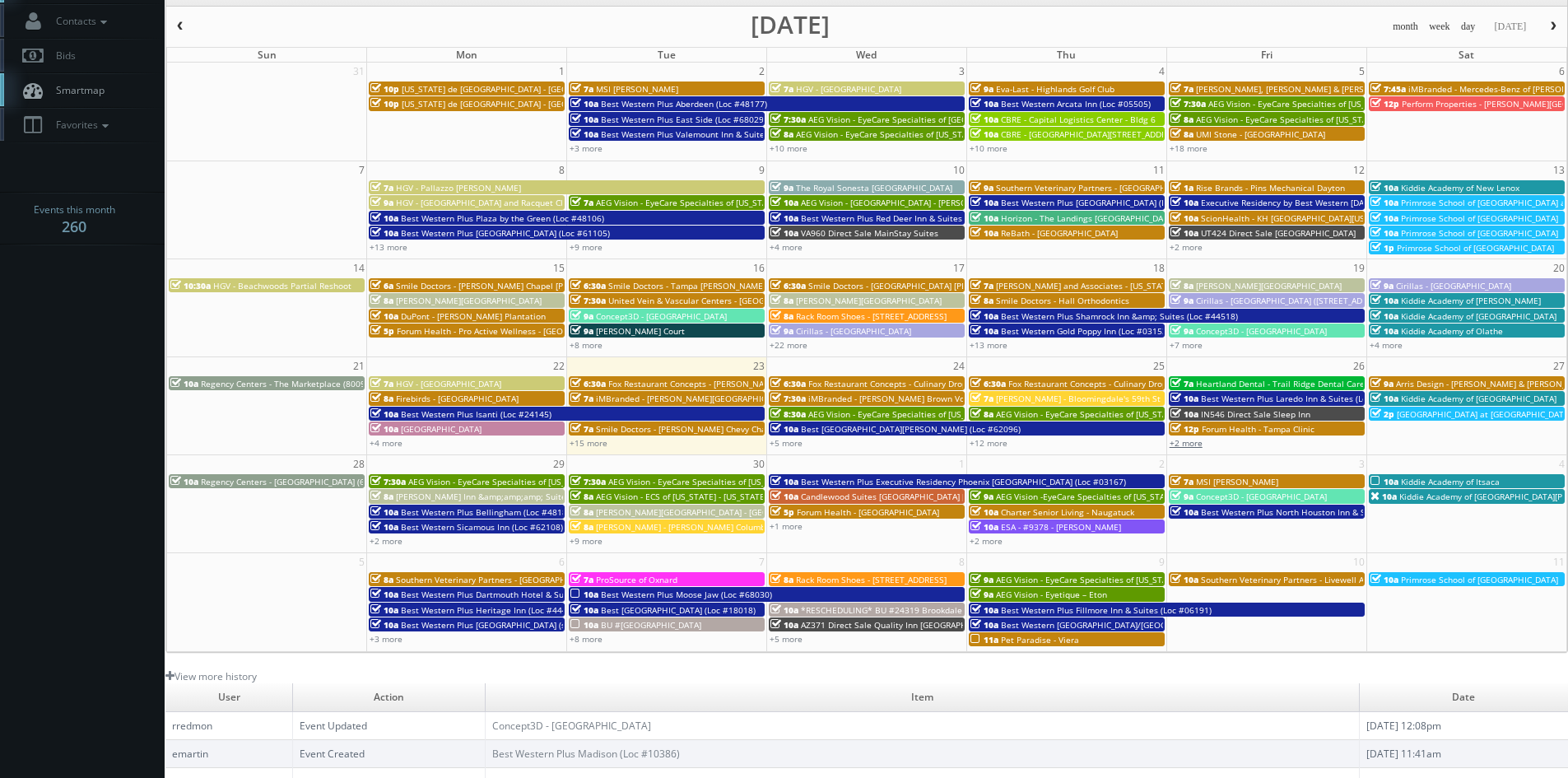
click at [1198, 446] on link "+2 more" at bounding box center [1186, 442] width 33 height 12
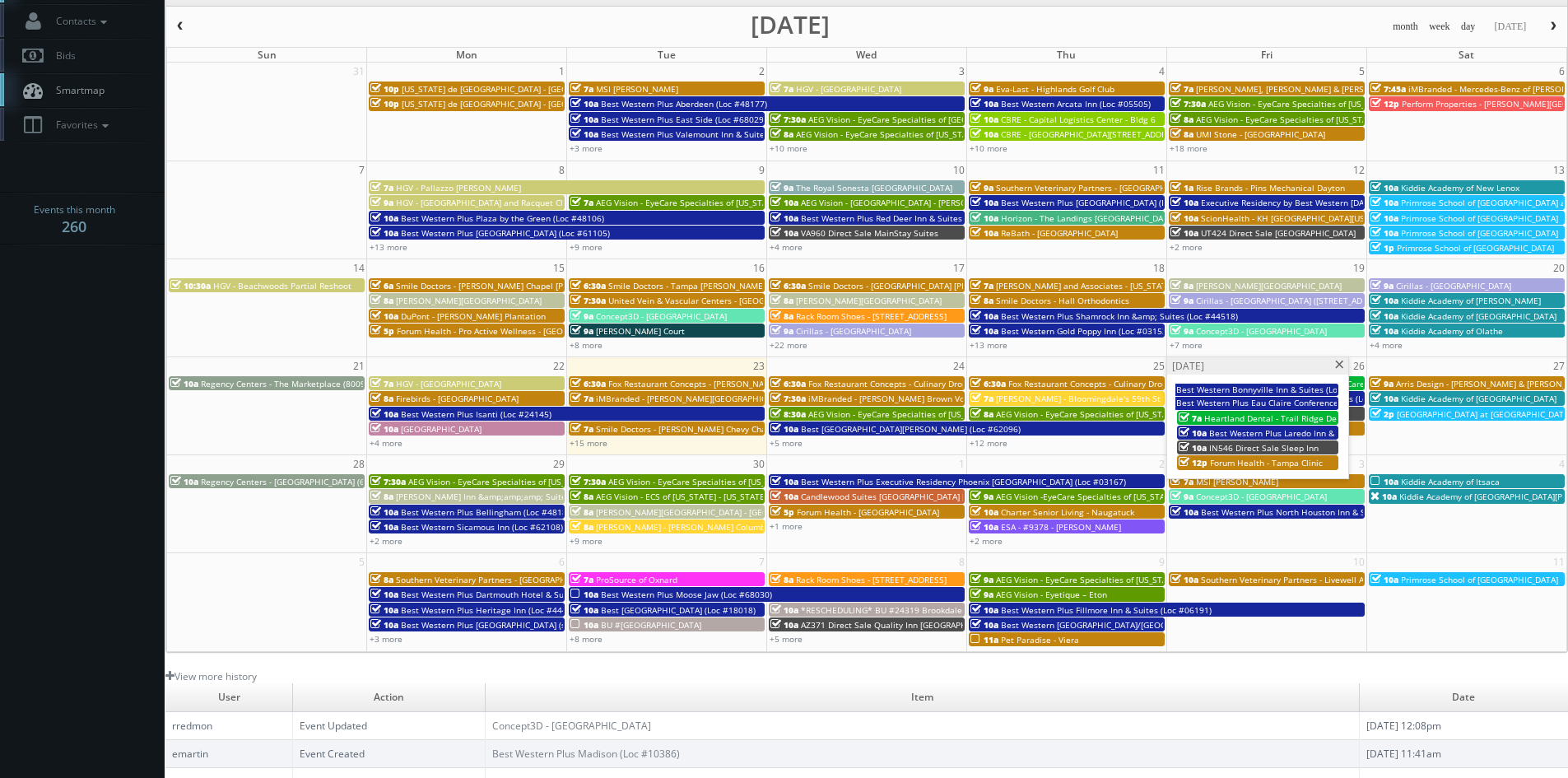
click at [1338, 362] on span at bounding box center [1340, 365] width 11 height 9
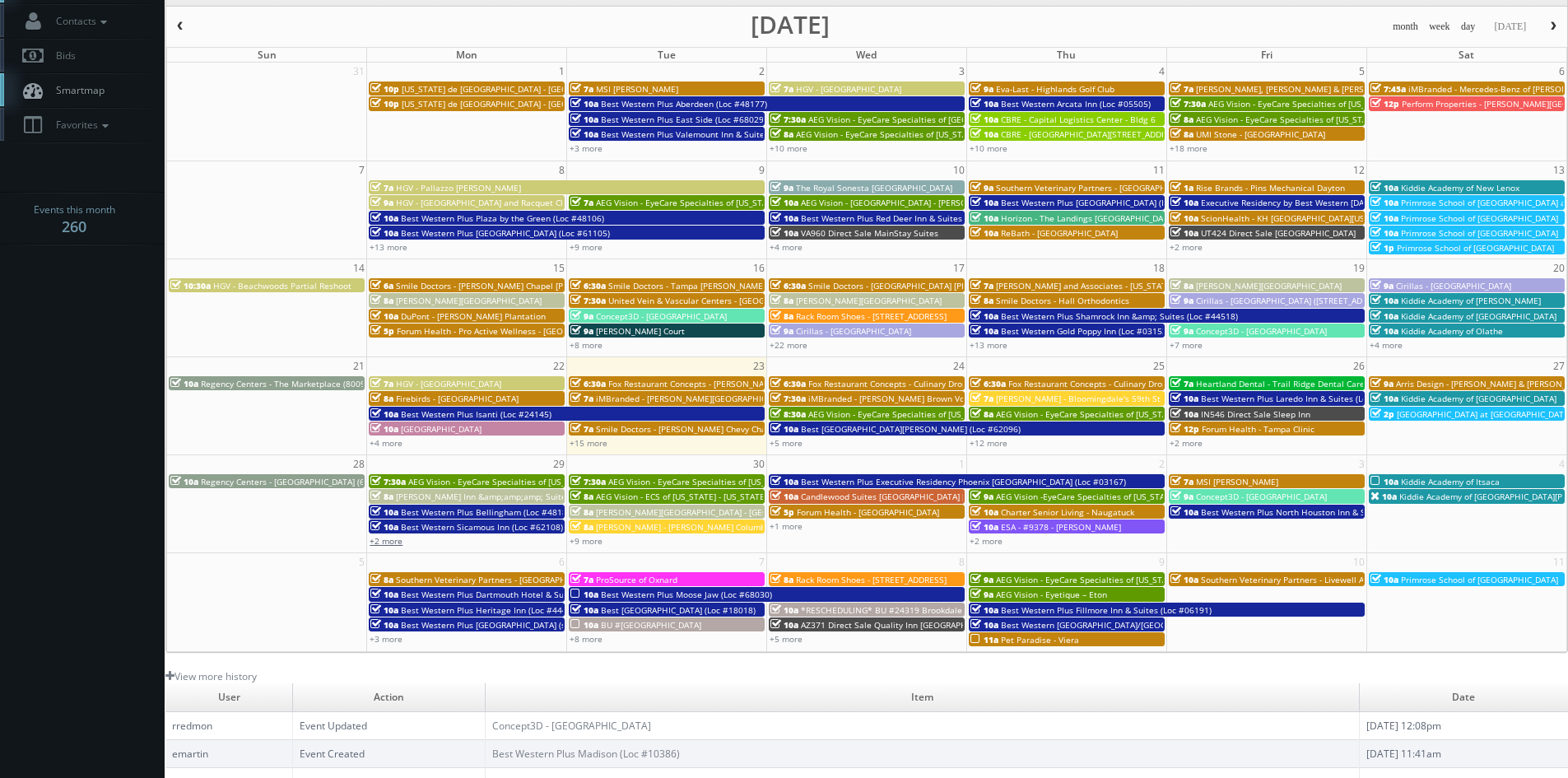
click at [391, 546] on link "+2 more" at bounding box center [386, 541] width 33 height 12
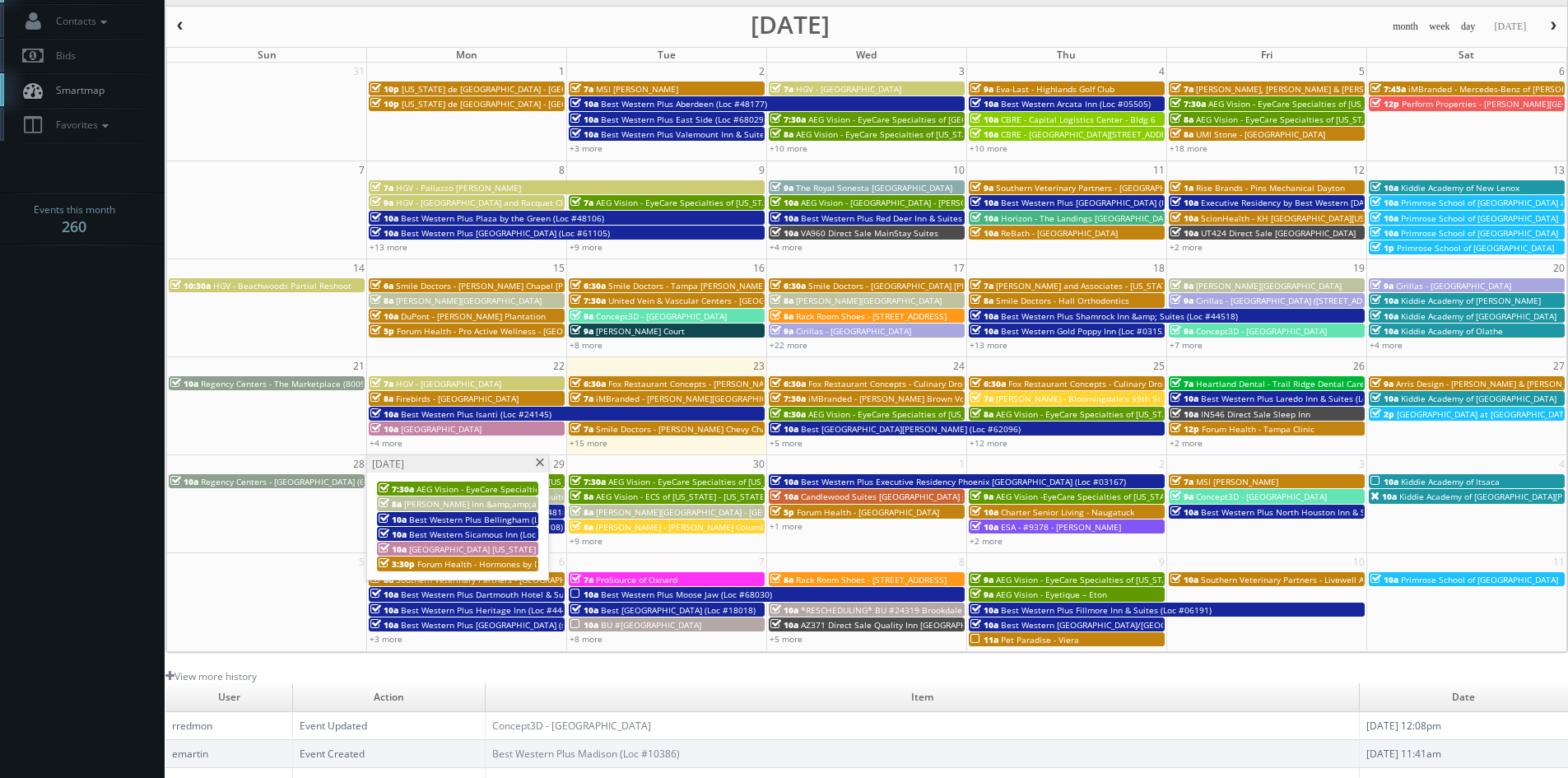
click at [537, 465] on span at bounding box center [540, 463] width 11 height 9
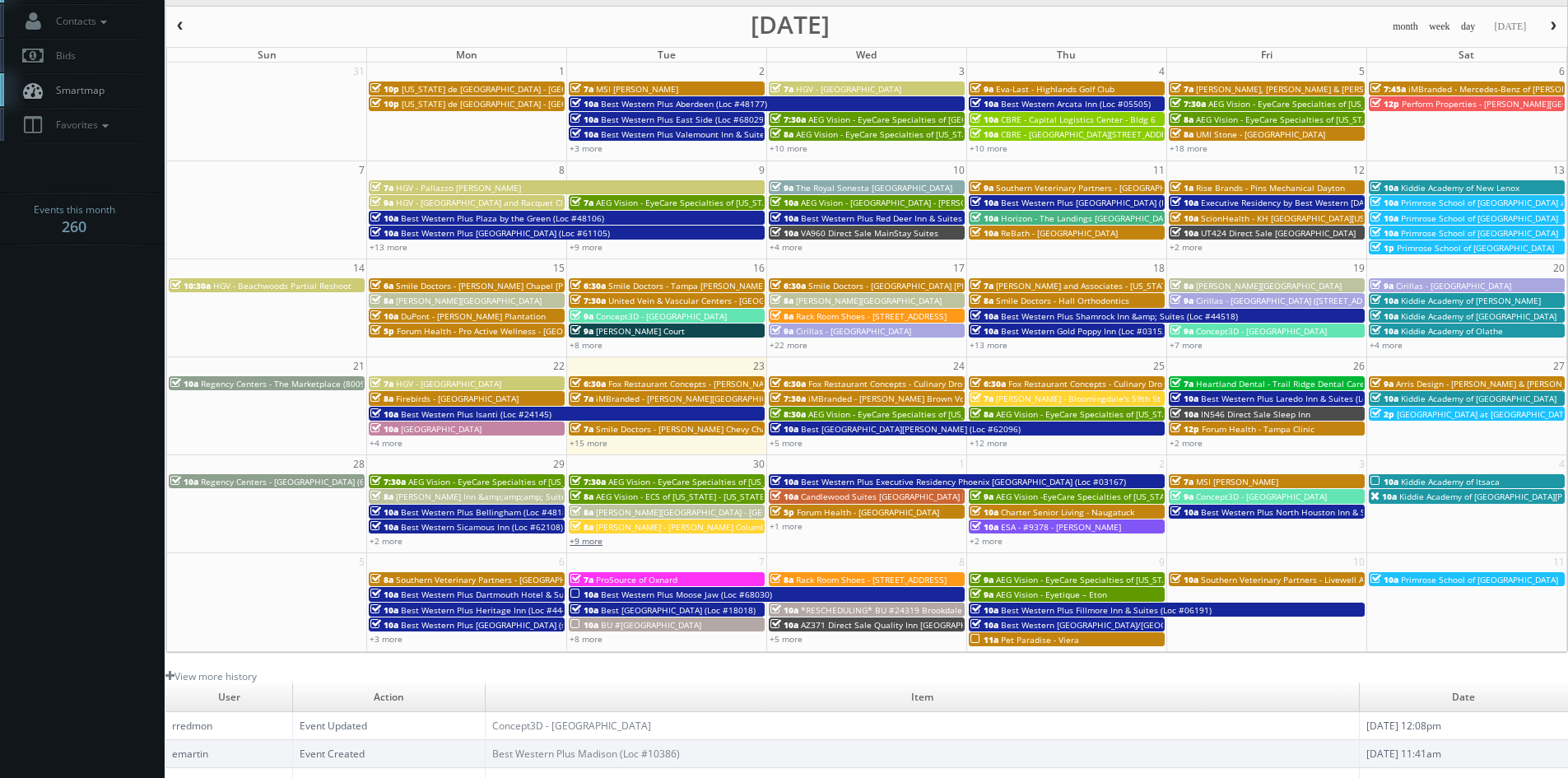
click at [593, 543] on link "+9 more" at bounding box center [586, 541] width 33 height 12
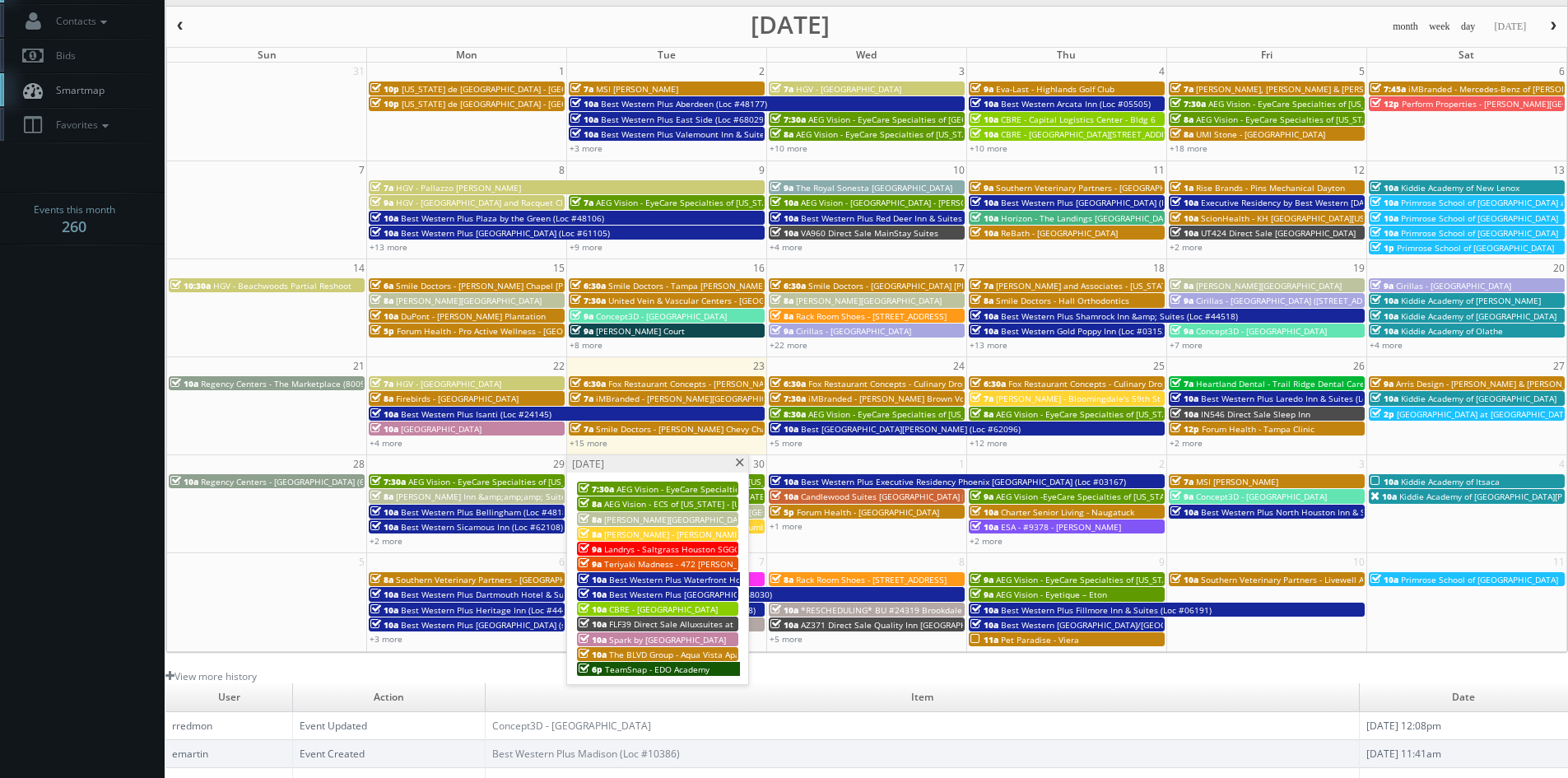
click at [743, 466] on span at bounding box center [740, 463] width 11 height 9
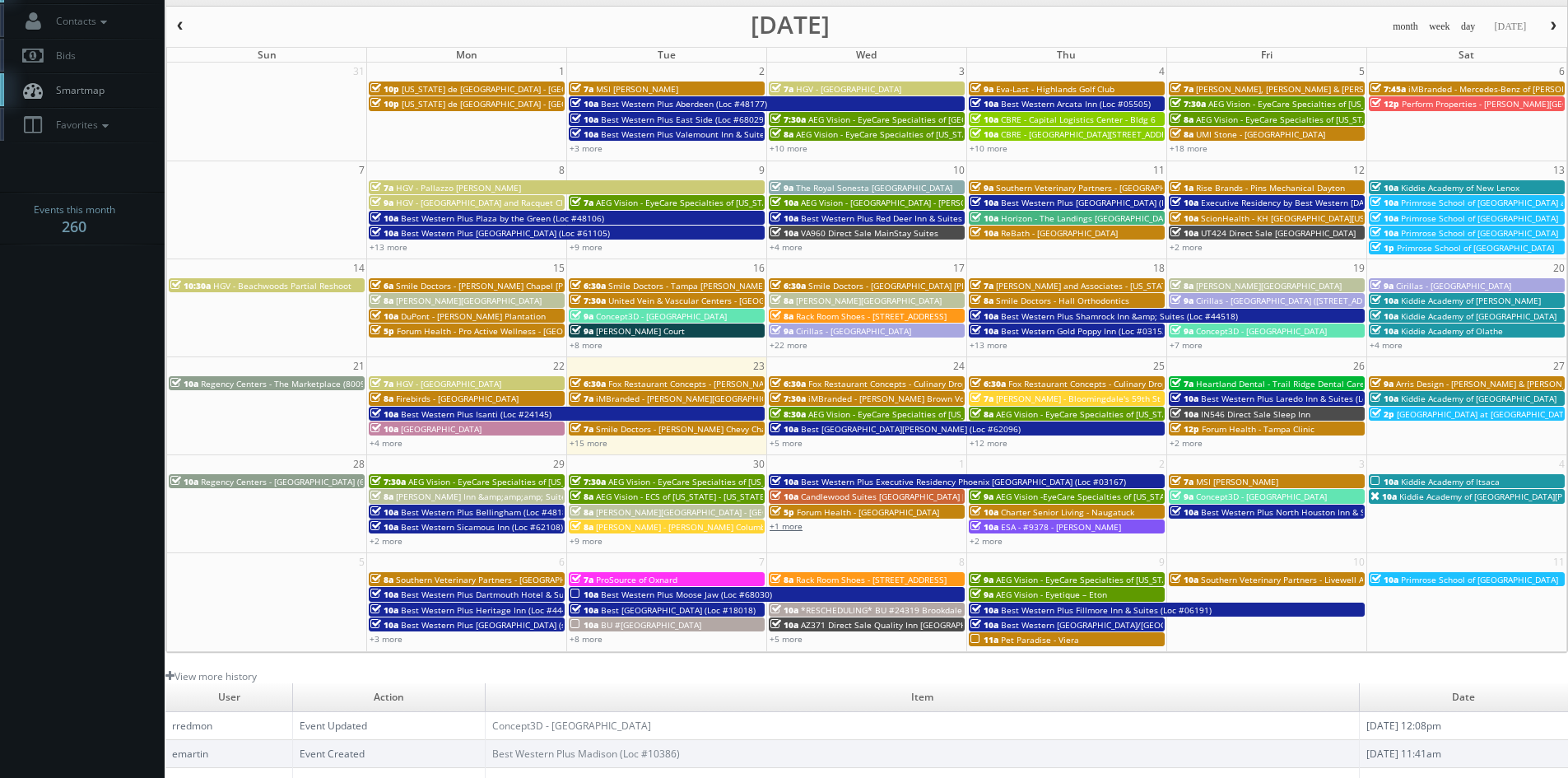
click at [778, 529] on link "+1 more" at bounding box center [786, 526] width 33 height 12
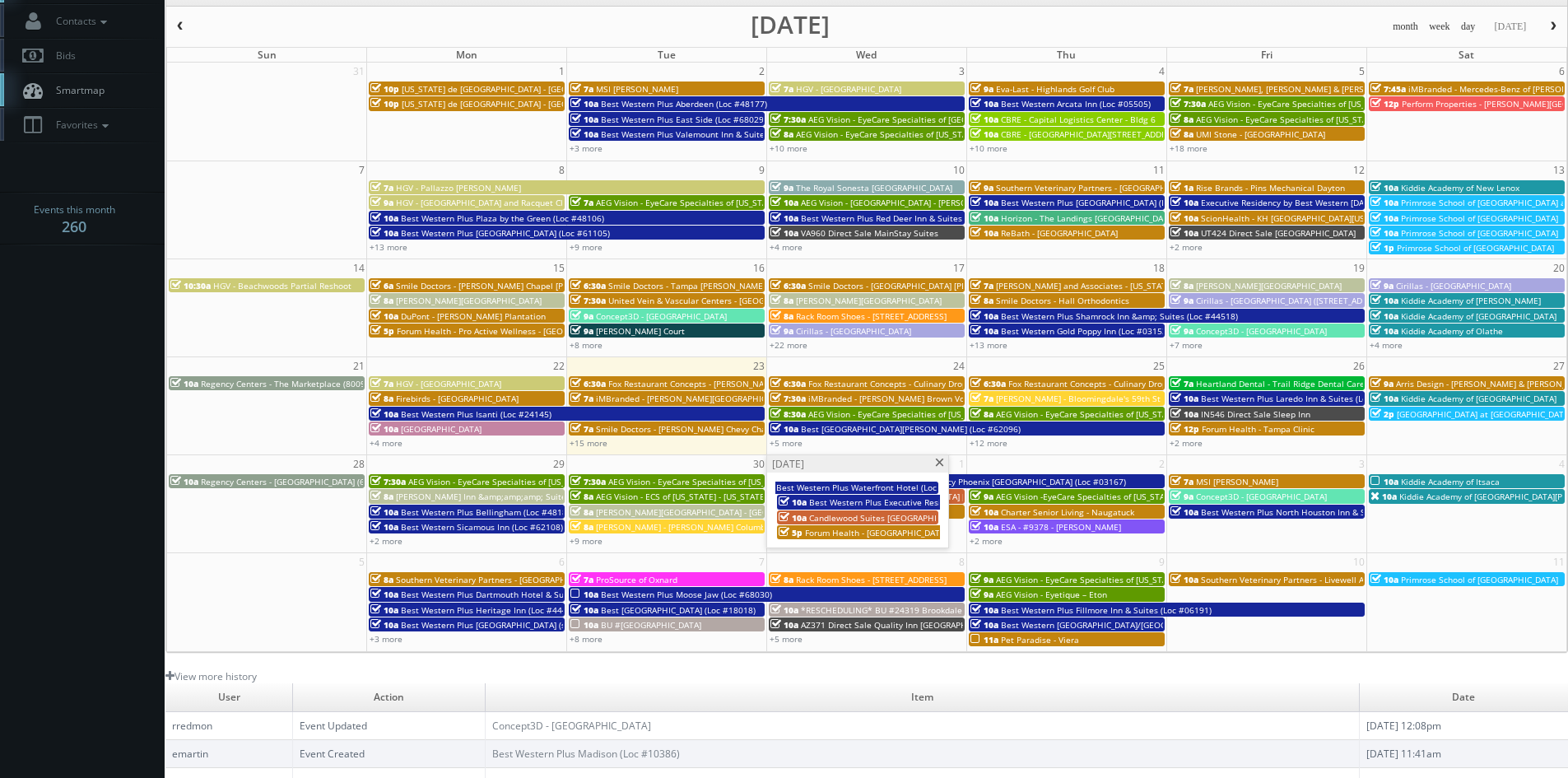
click at [942, 461] on span at bounding box center [940, 463] width 11 height 9
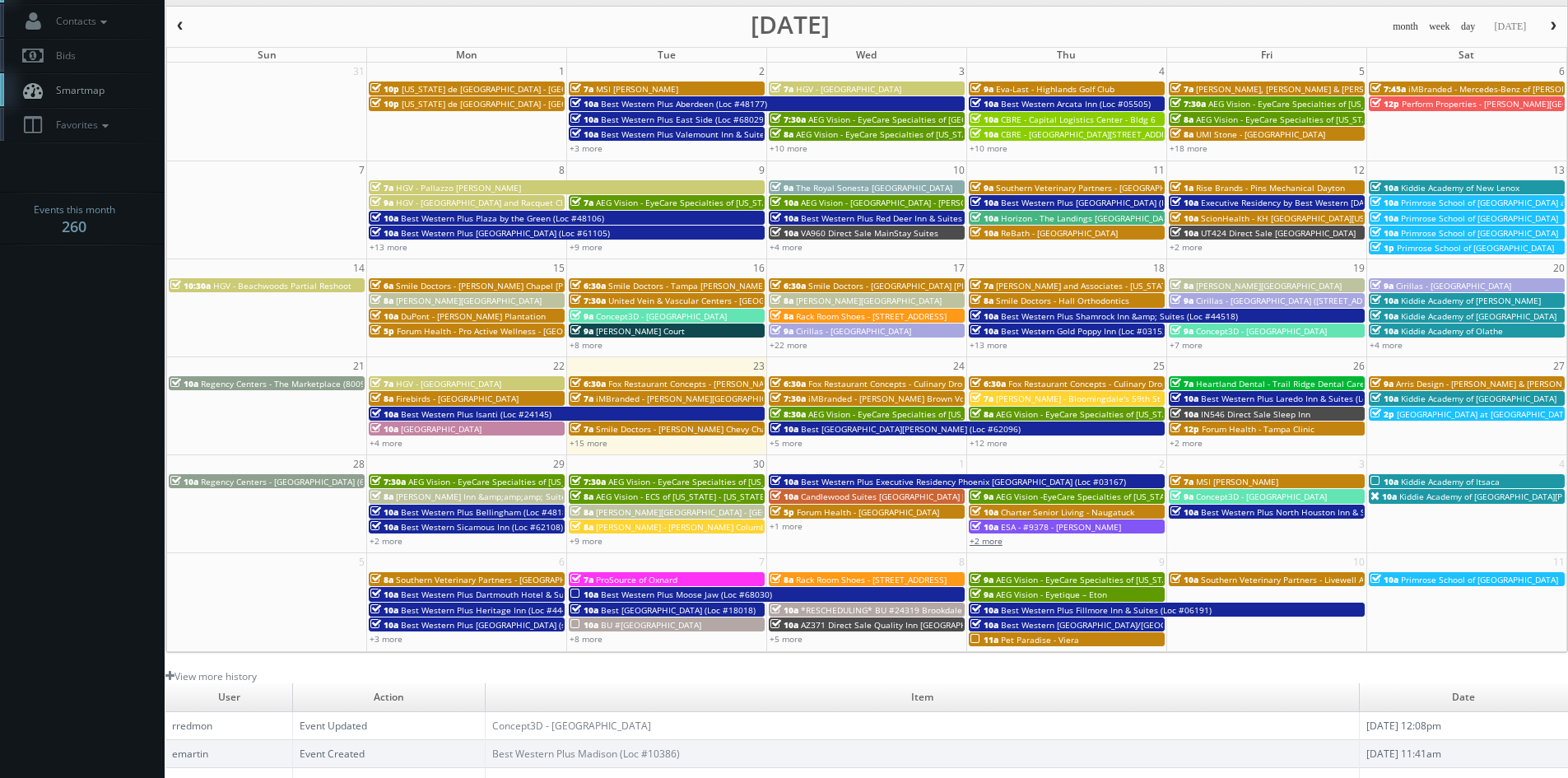
click at [998, 539] on link "+2 more" at bounding box center [986, 541] width 33 height 12
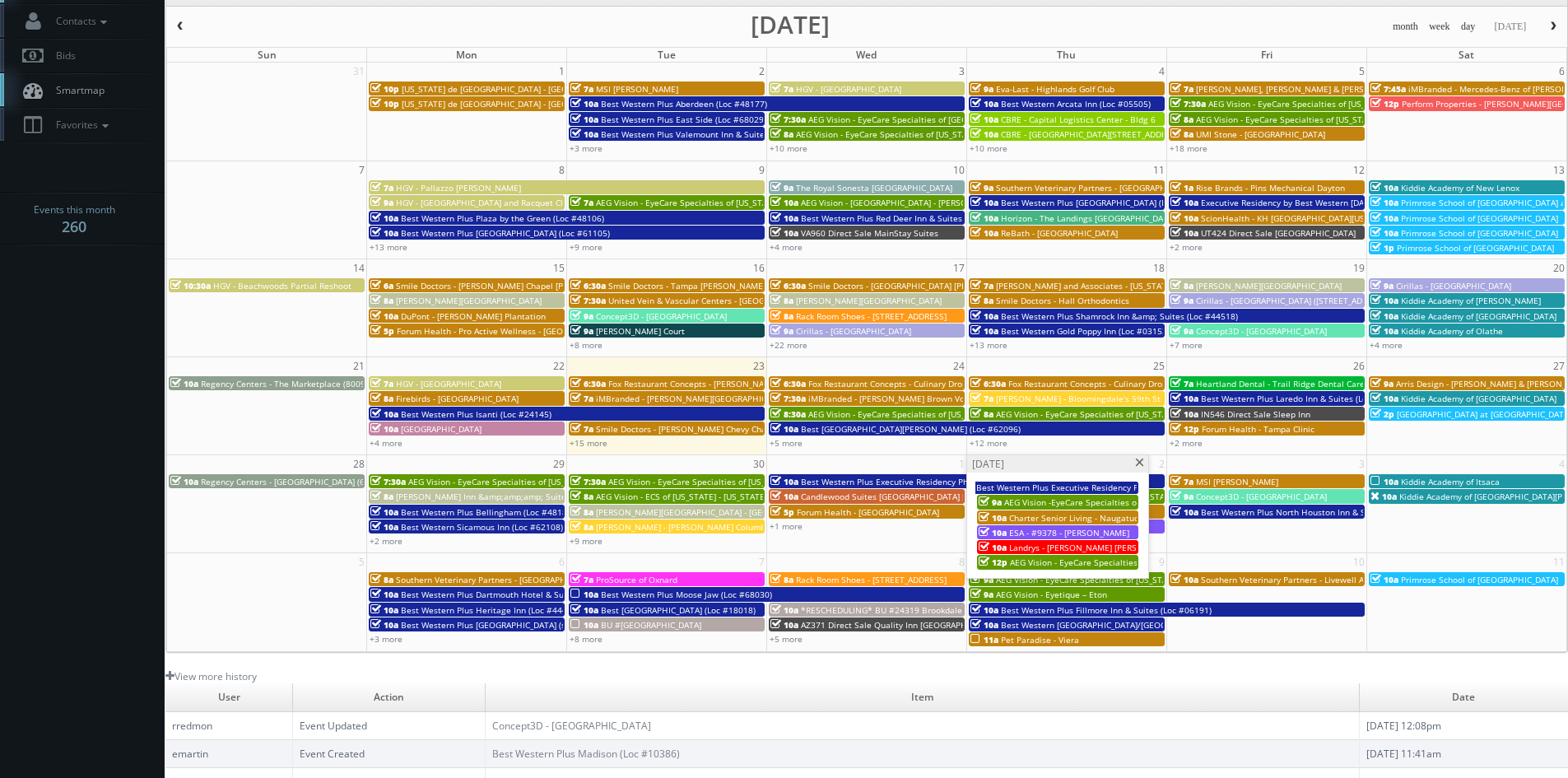
click at [1138, 463] on span at bounding box center [1140, 463] width 11 height 9
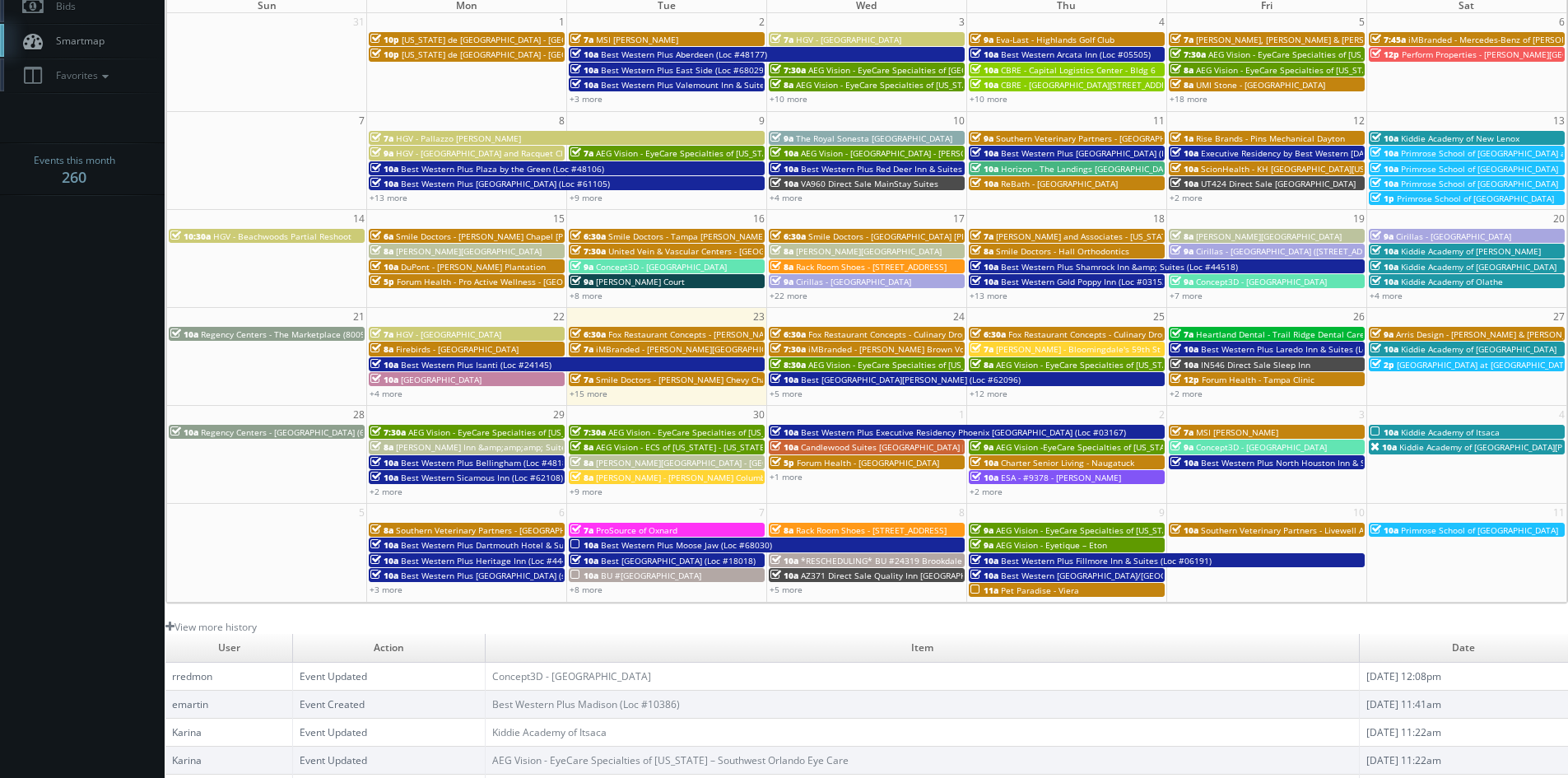
scroll to position [0, 0]
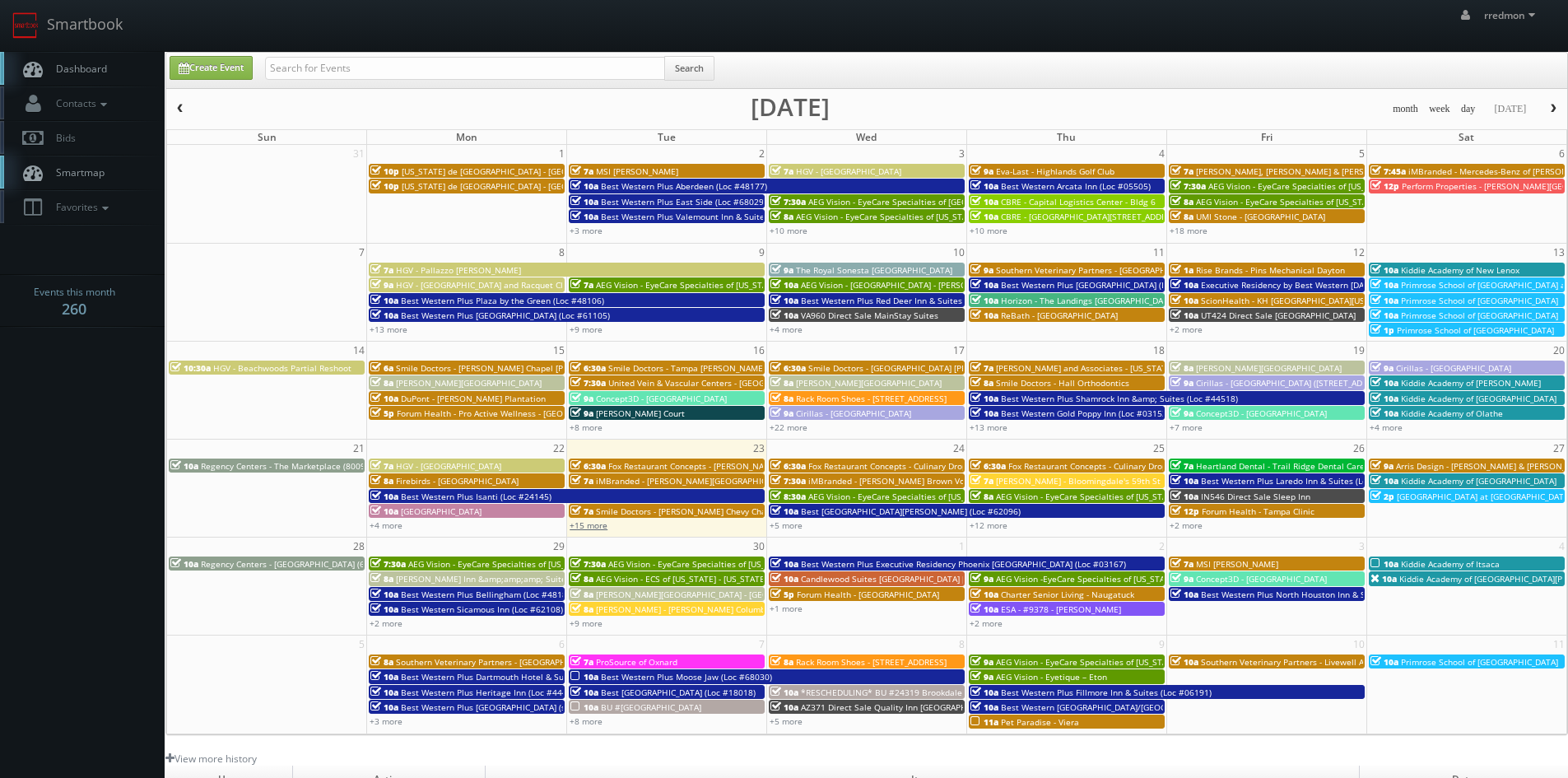
click at [598, 528] on link "+15 more" at bounding box center [589, 525] width 38 height 12
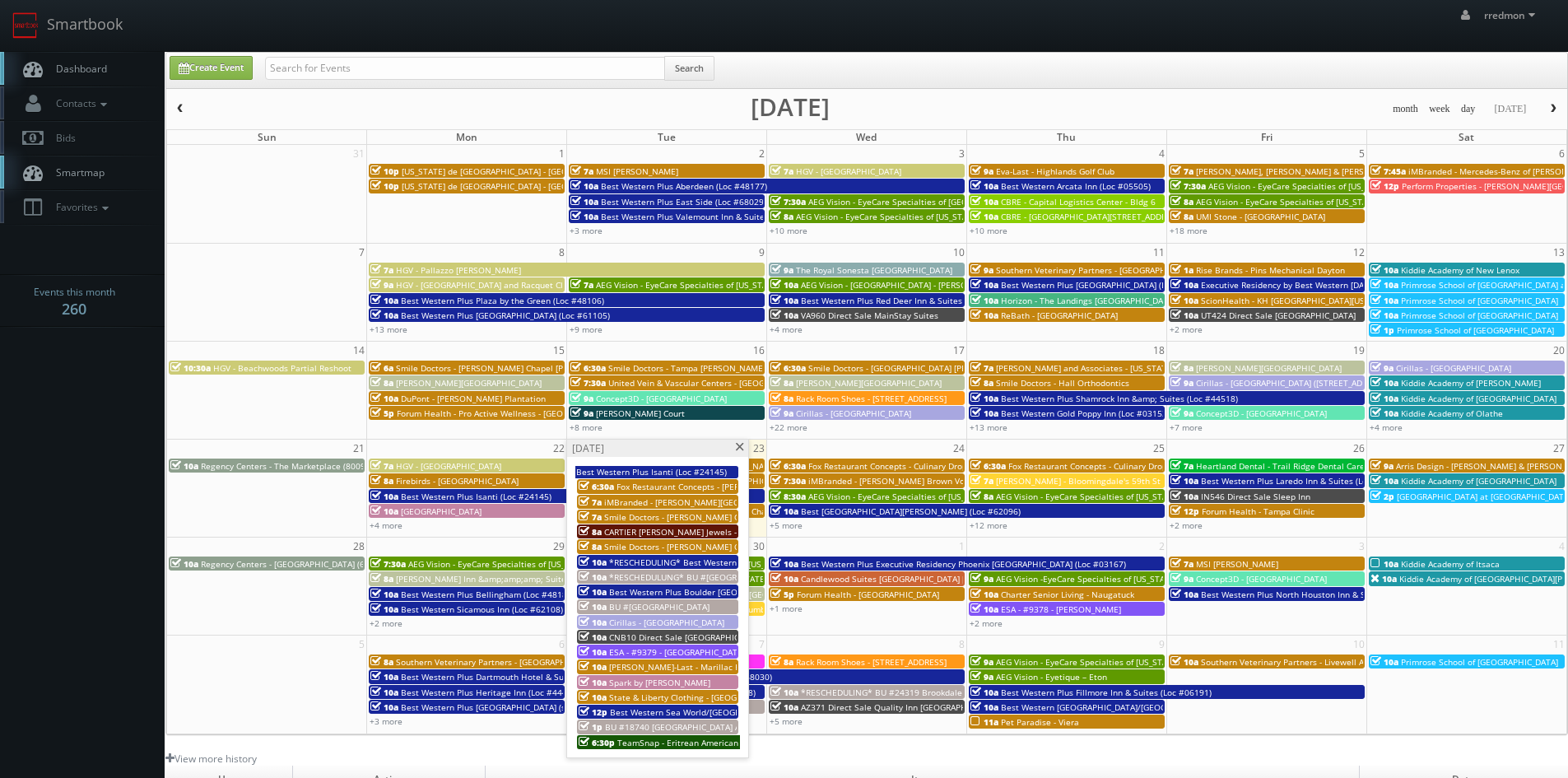
click at [743, 448] on span at bounding box center [740, 448] width 11 height 9
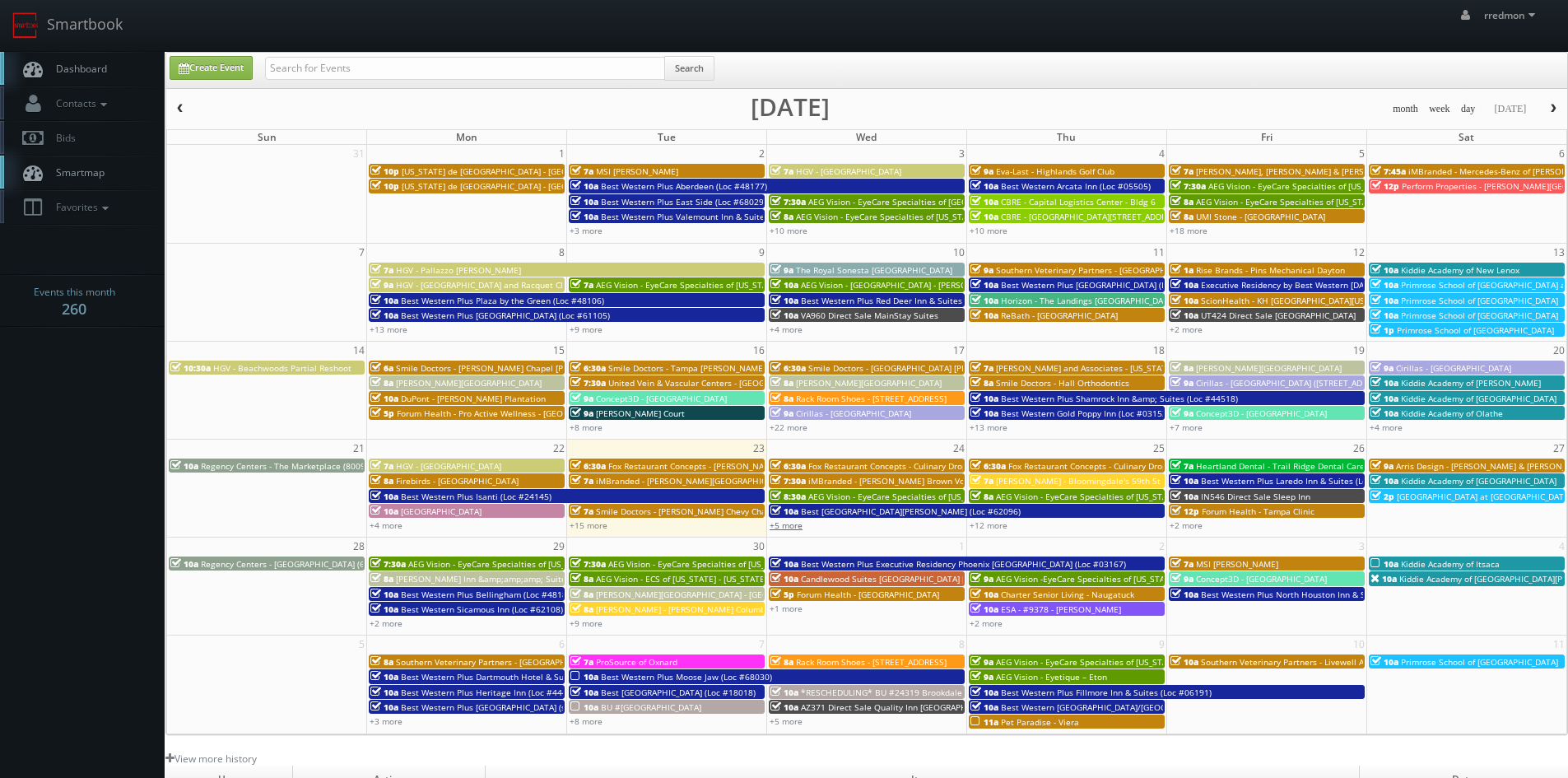
click at [798, 522] on link "+5 more" at bounding box center [786, 525] width 33 height 12
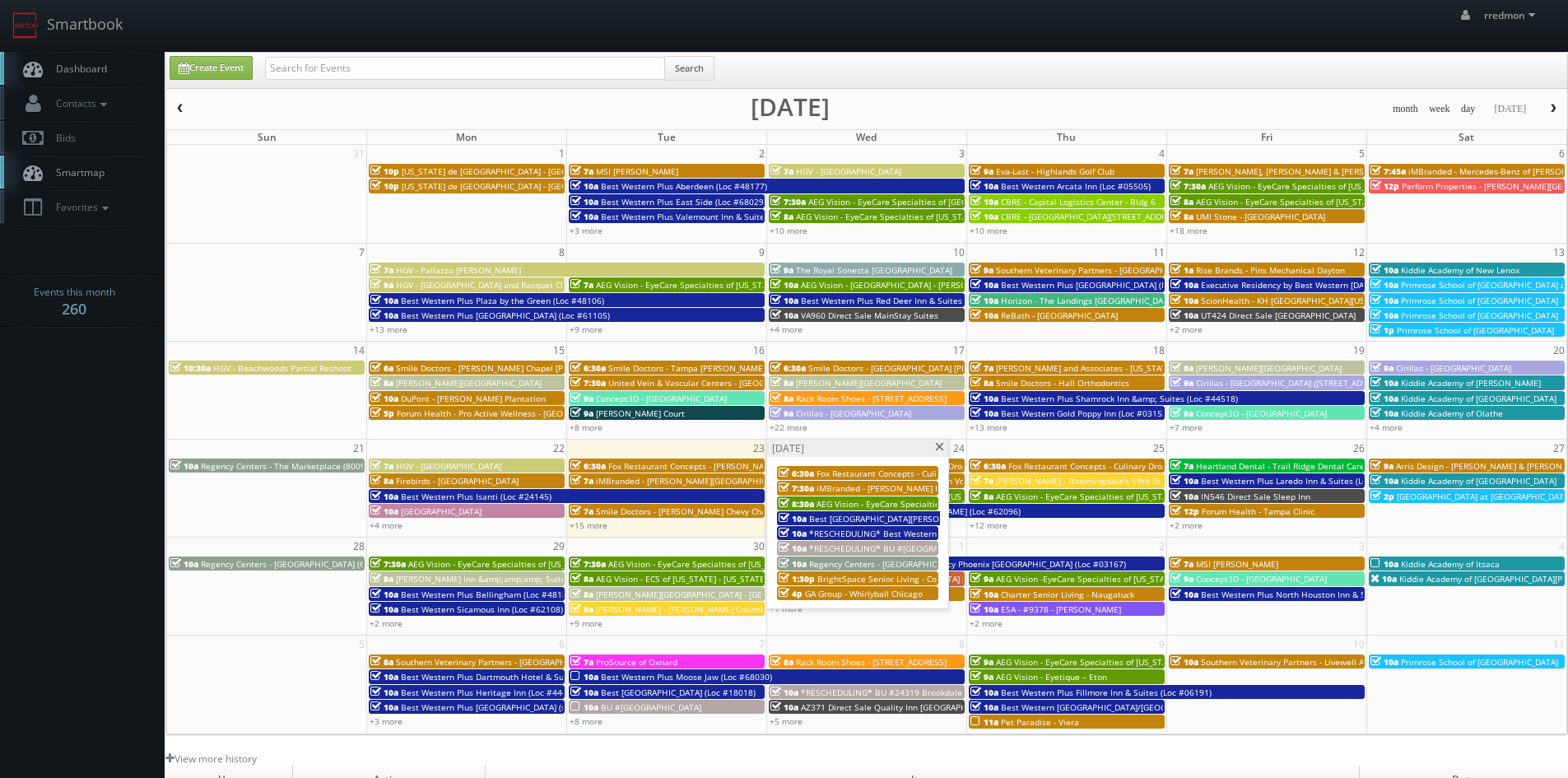
click at [873, 470] on span "Fox Restaurant Concepts - Culinary Dropout - [GEOGRAPHIC_DATA]" at bounding box center [946, 473] width 260 height 12
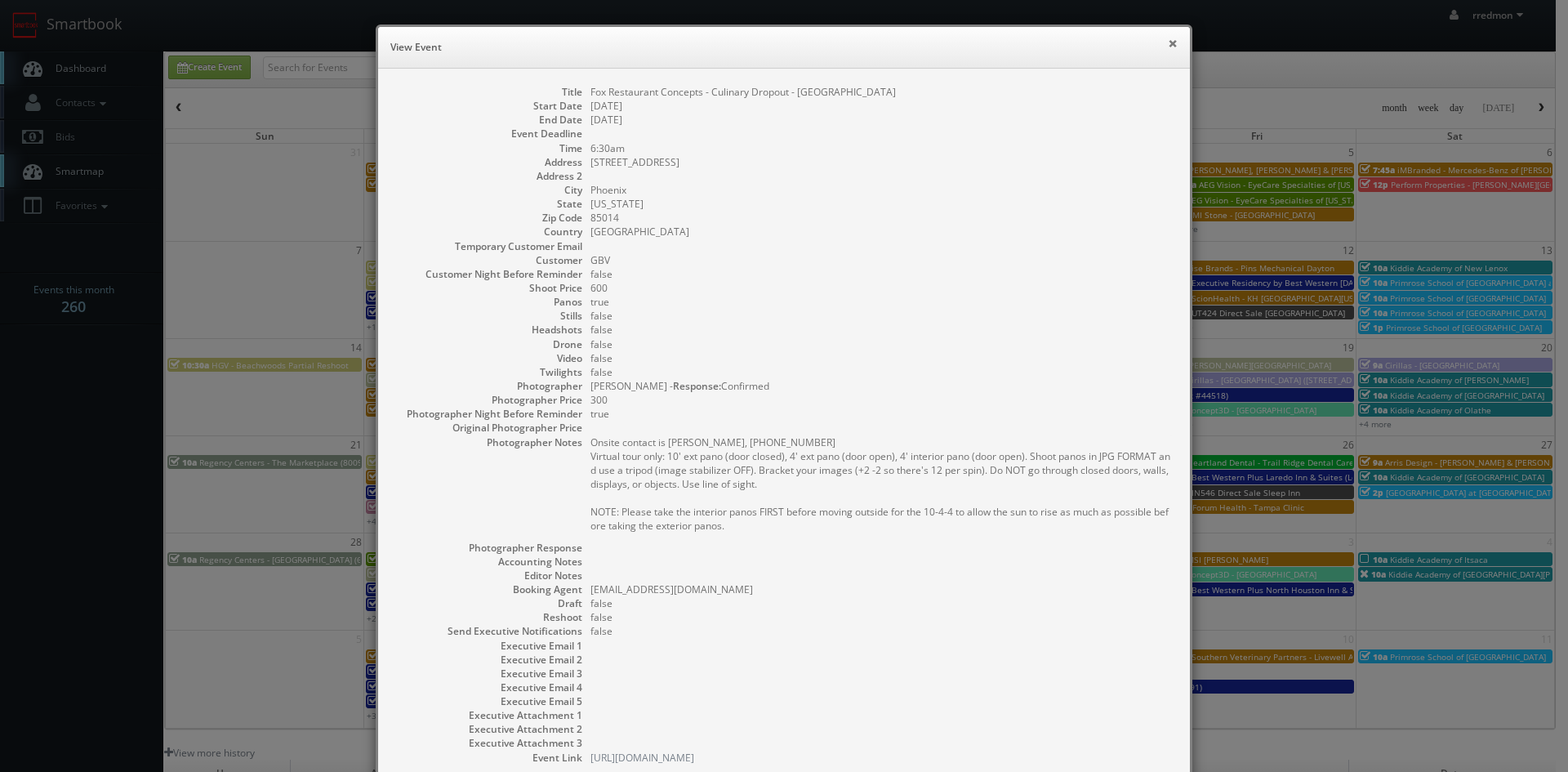
click at [1168, 41] on button "×" at bounding box center [1172, 43] width 10 height 12
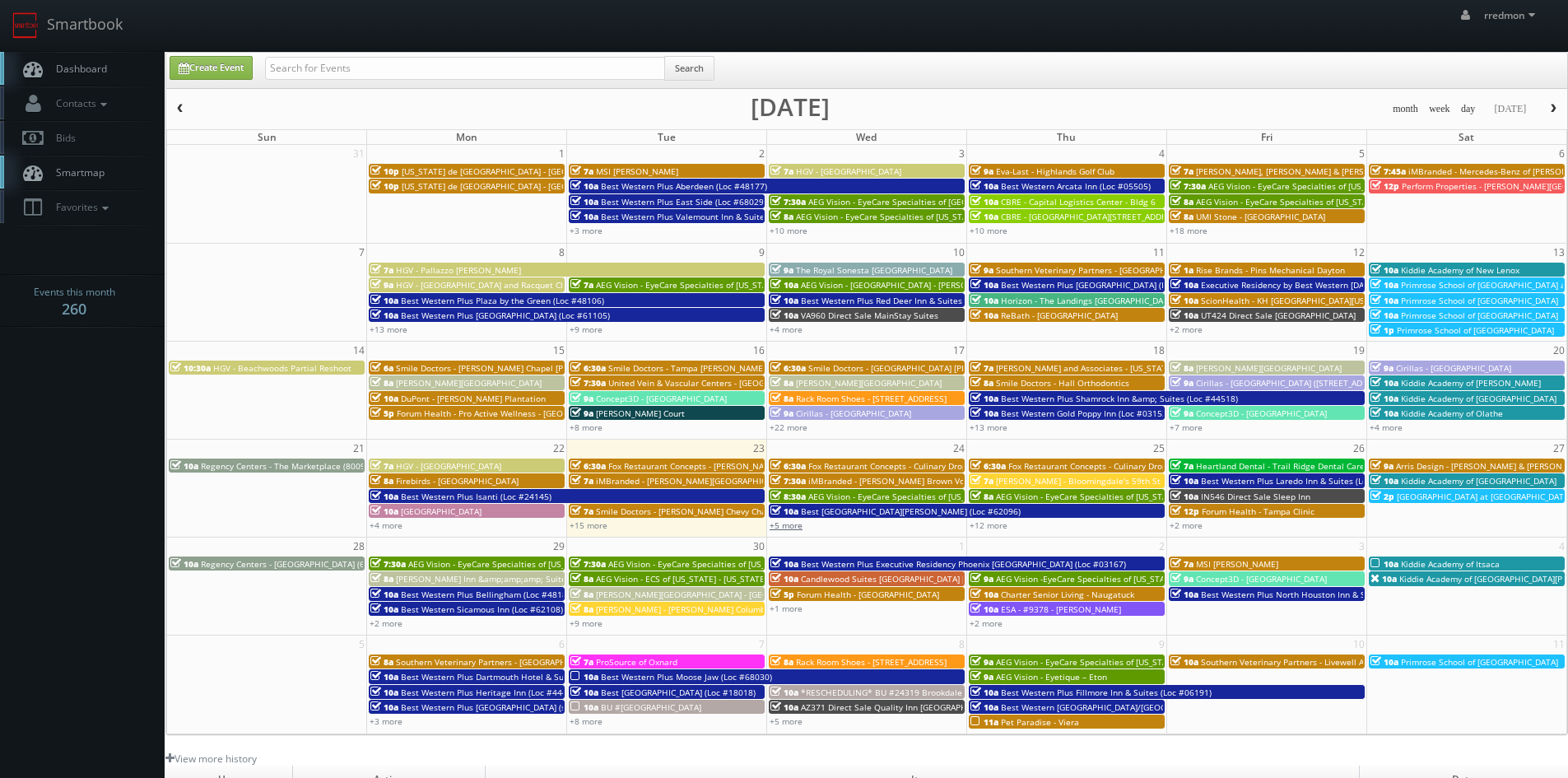
click at [780, 525] on link "+5 more" at bounding box center [786, 525] width 33 height 12
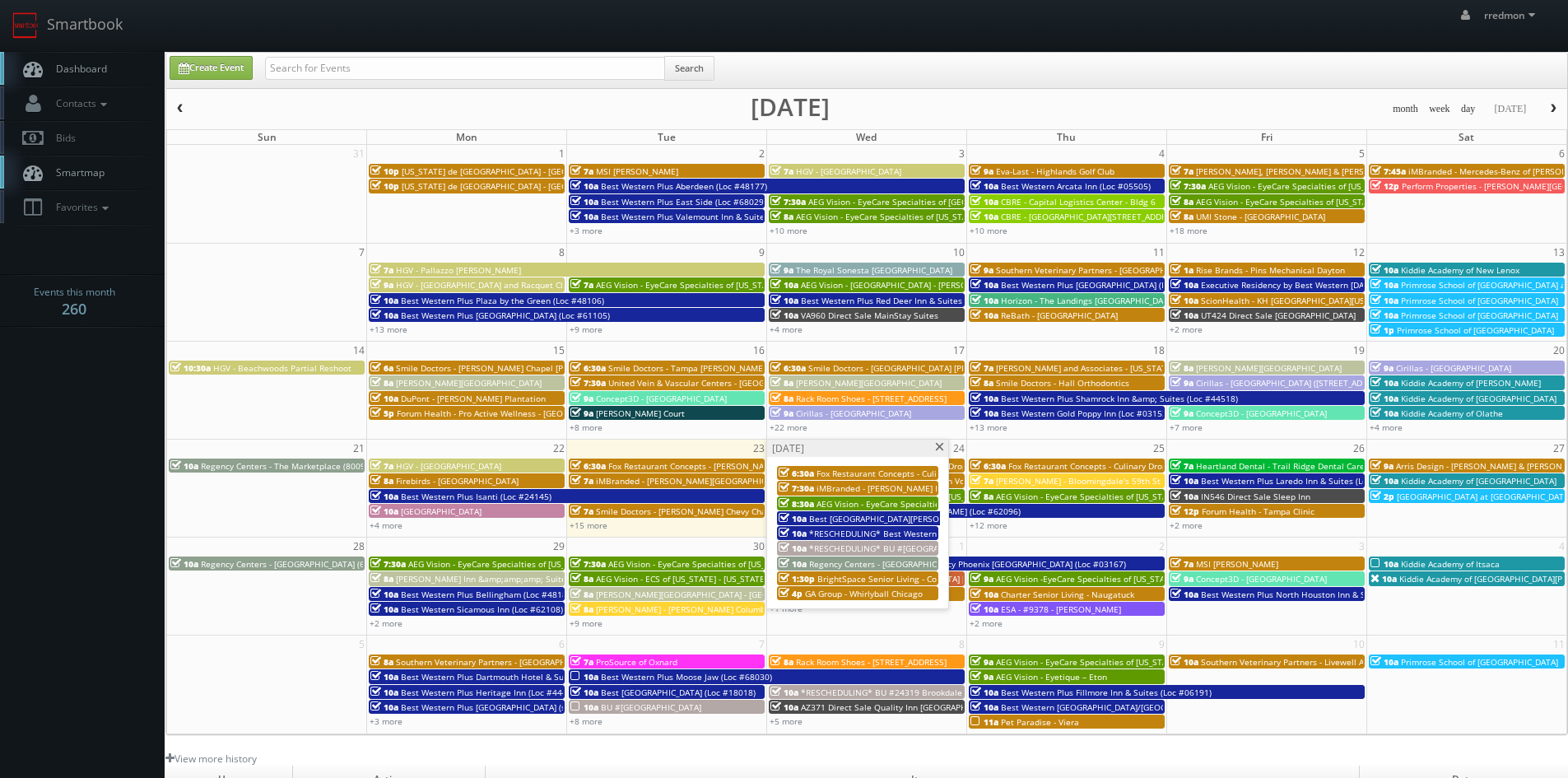
click at [871, 565] on span "Regency Centers - [GEOGRAPHIC_DATA] (90017)" at bounding box center [902, 564] width 186 height 12
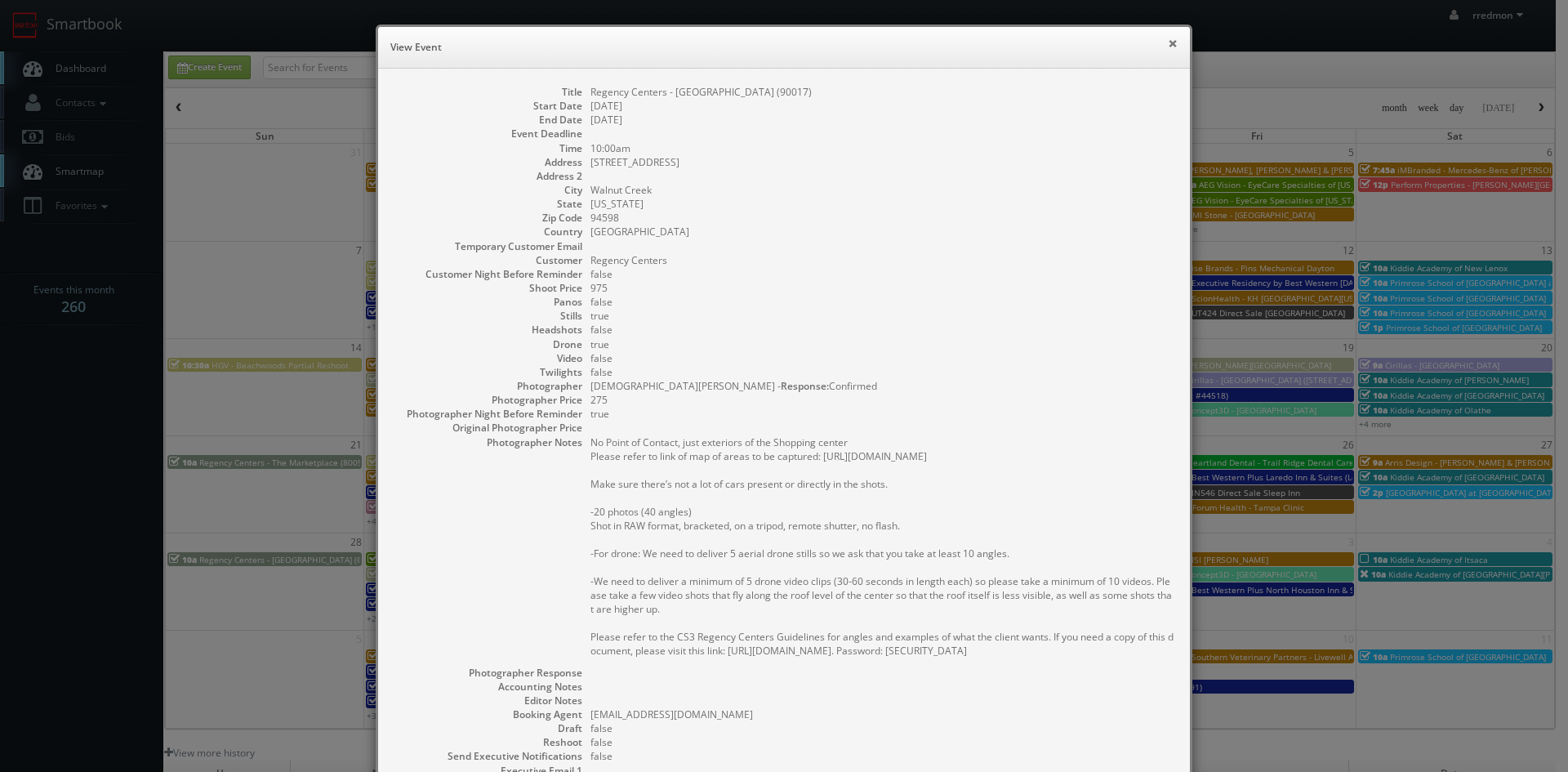
click at [1168, 44] on button "×" at bounding box center [1172, 43] width 10 height 12
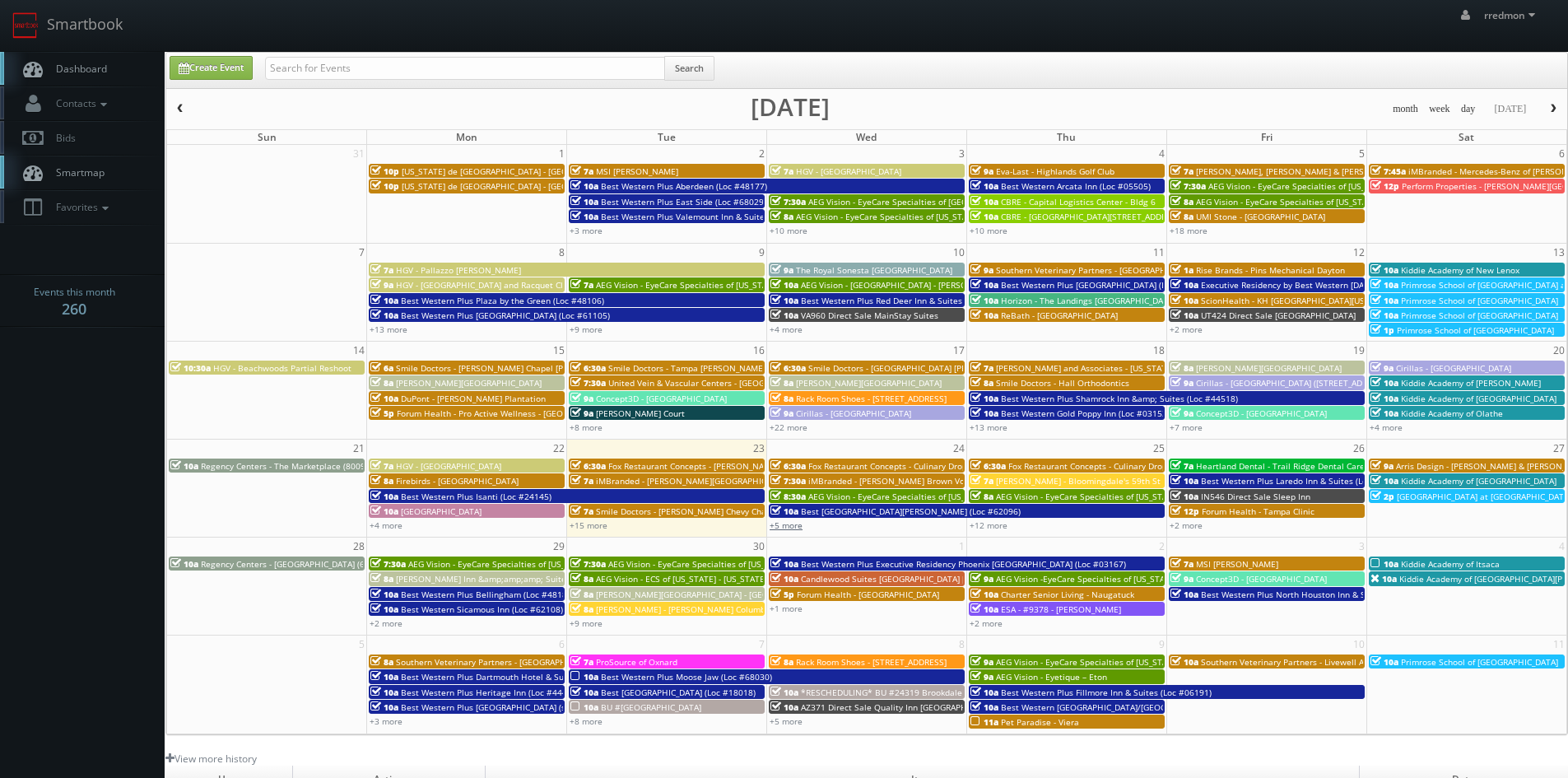
click at [797, 524] on link "+5 more" at bounding box center [786, 525] width 33 height 12
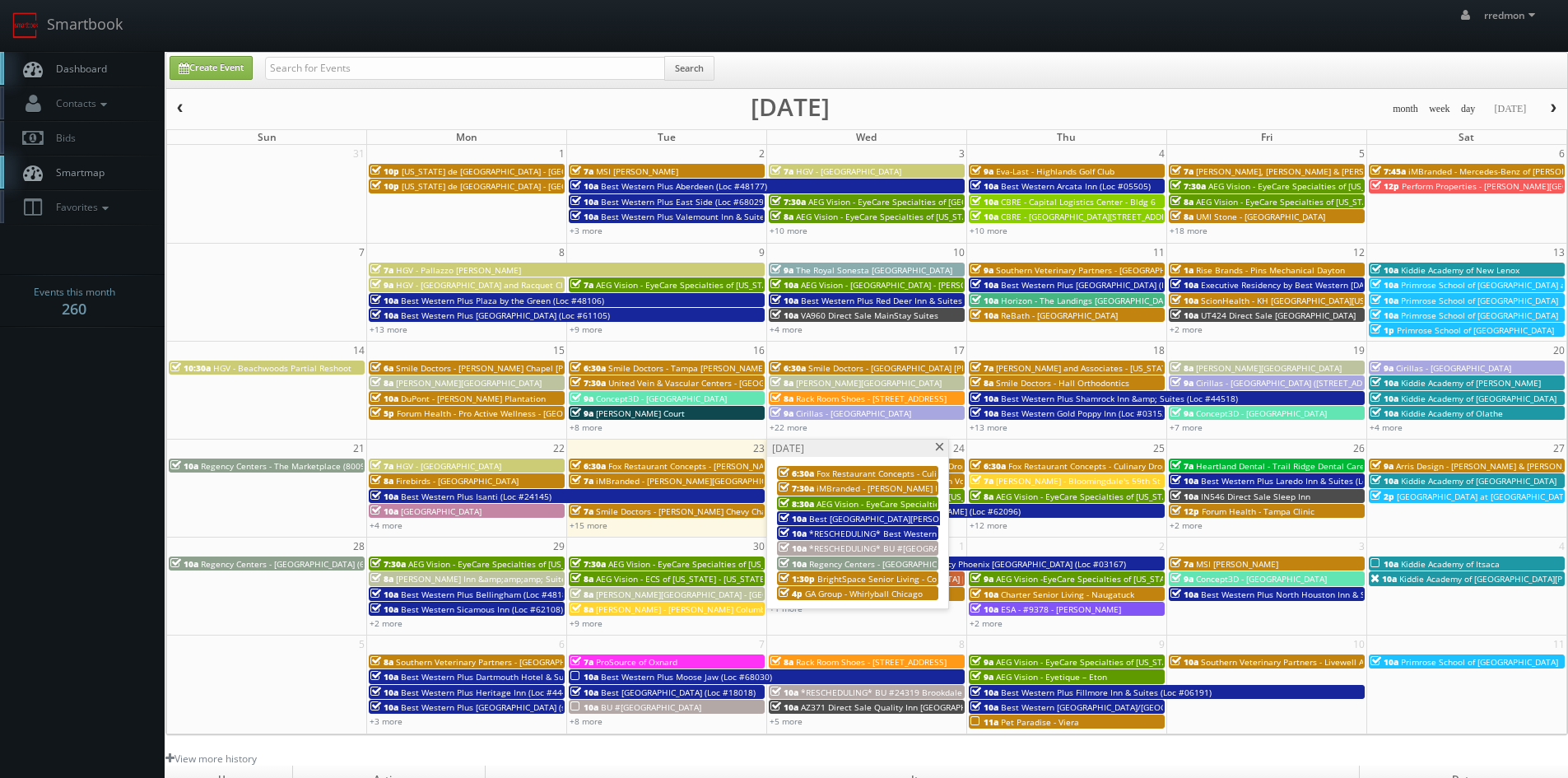
click at [941, 447] on span at bounding box center [940, 448] width 11 height 9
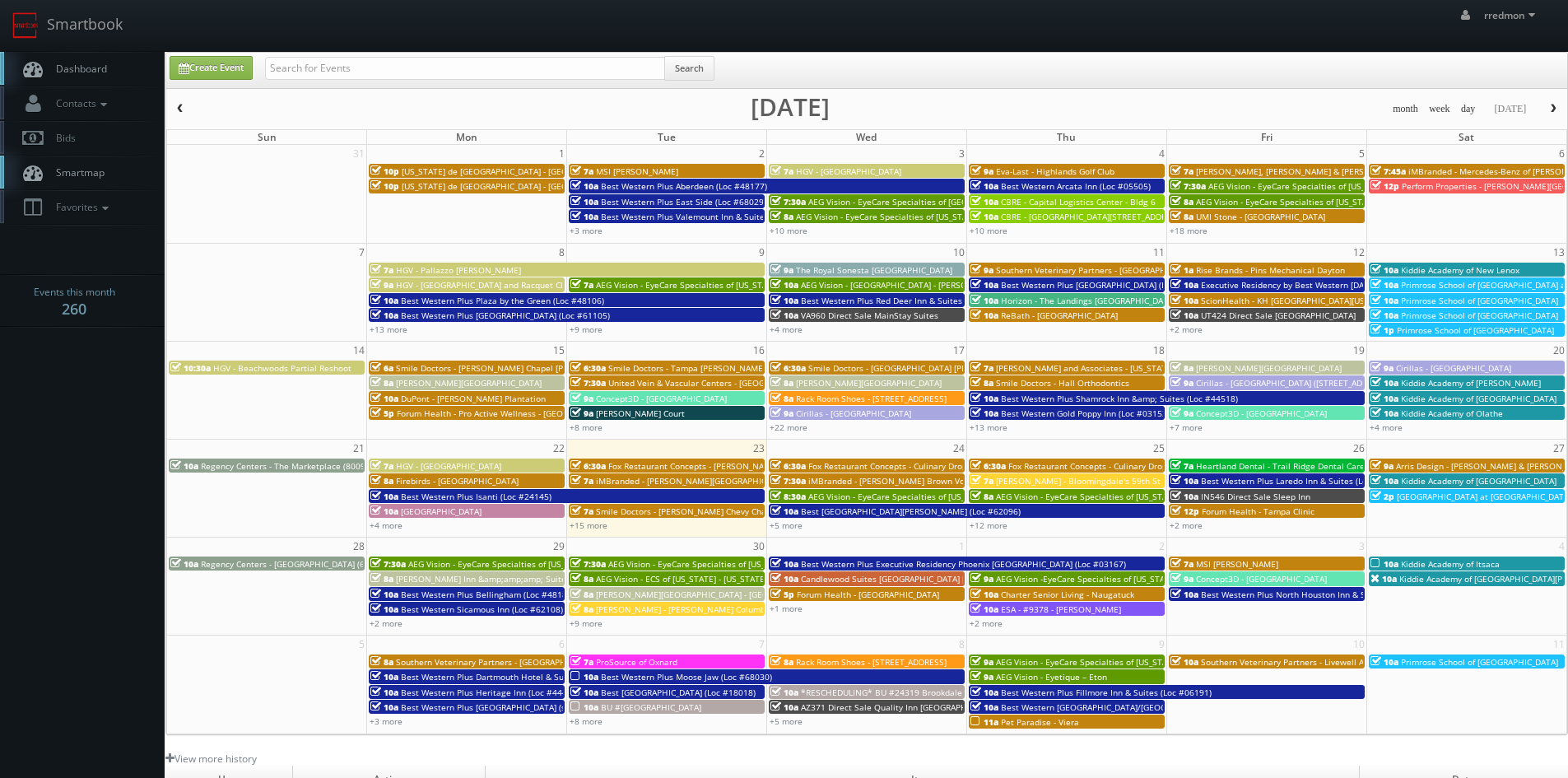
click at [1064, 465] on span "Fox Restaurant Concepts - Culinary Dropout - [GEOGRAPHIC_DATA]" at bounding box center [1138, 466] width 260 height 12
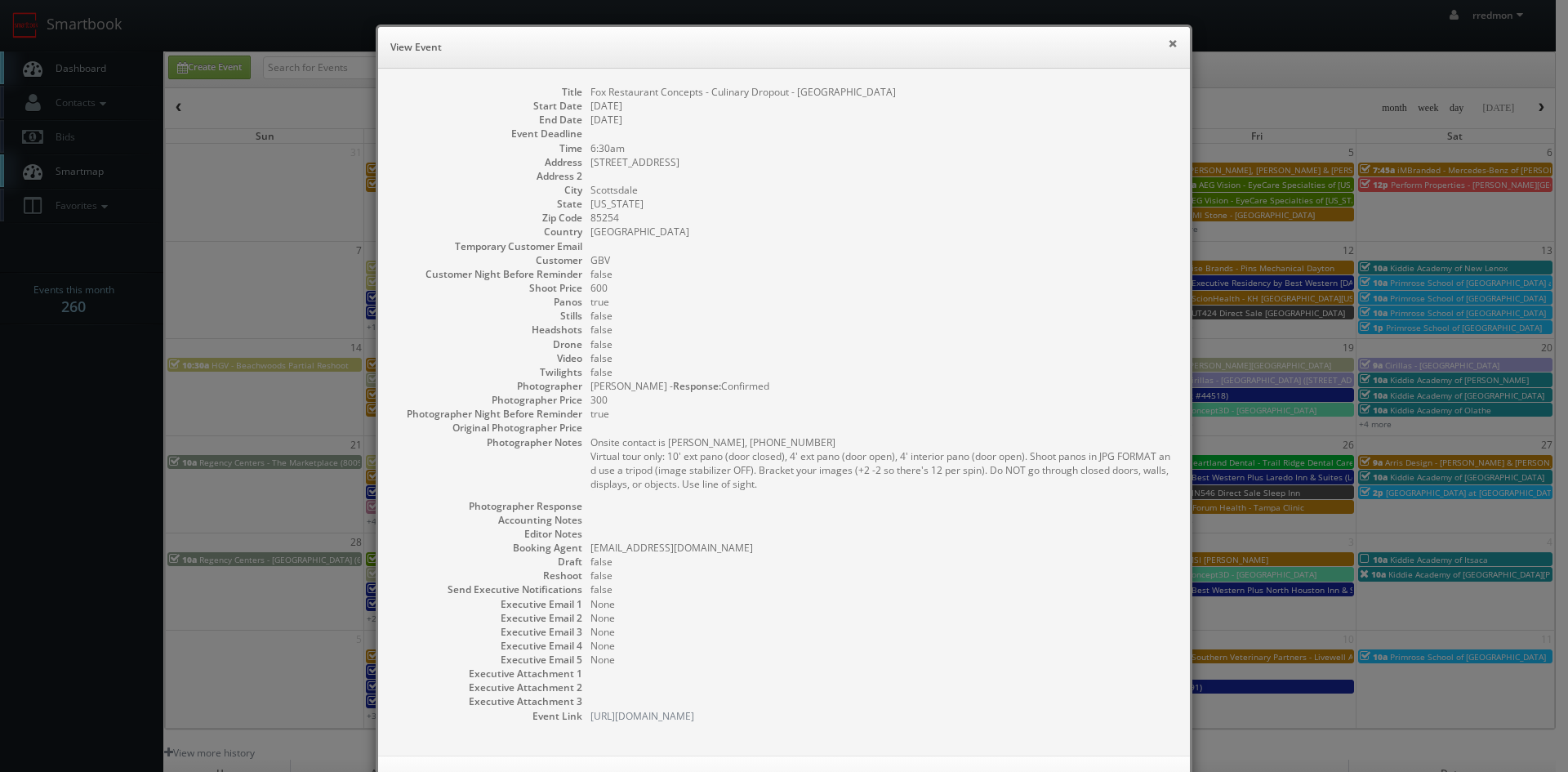
click at [1168, 45] on button "×" at bounding box center [1172, 43] width 10 height 12
